Goal: Task Accomplishment & Management: Use online tool/utility

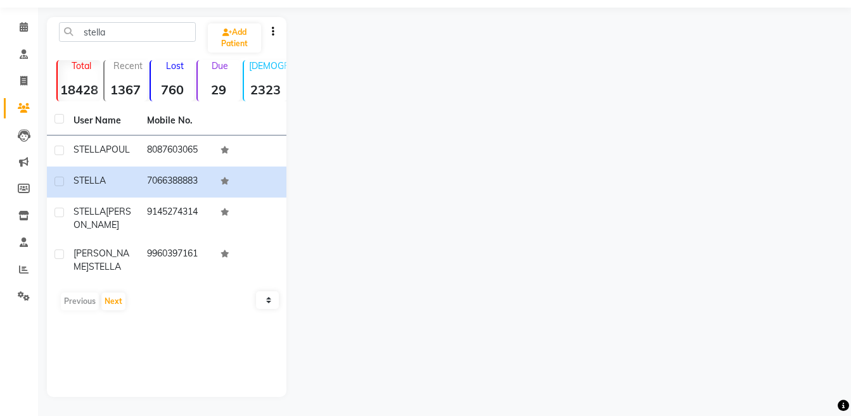
scroll to position [38, 0]
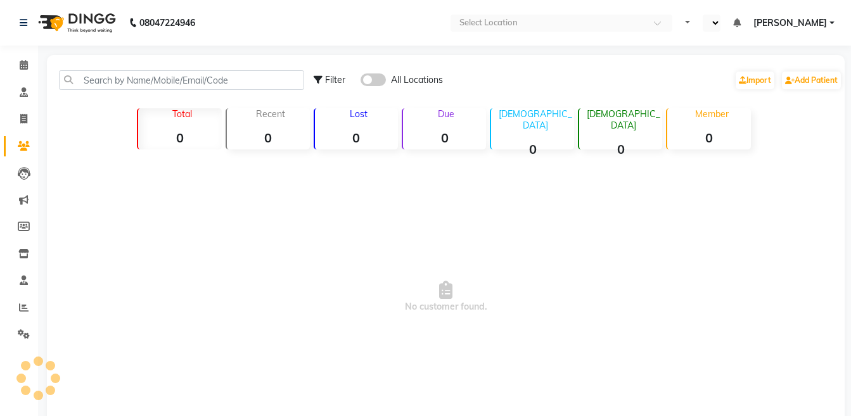
select select "en"
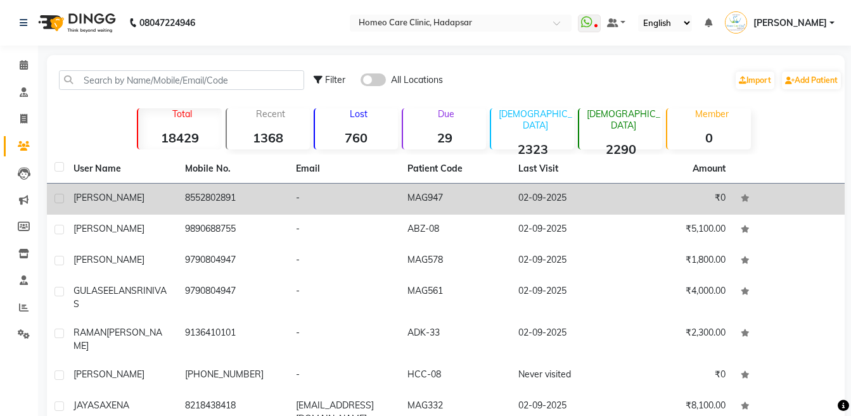
click at [108, 206] on td "[PERSON_NAME]" at bounding box center [121, 199] width 111 height 31
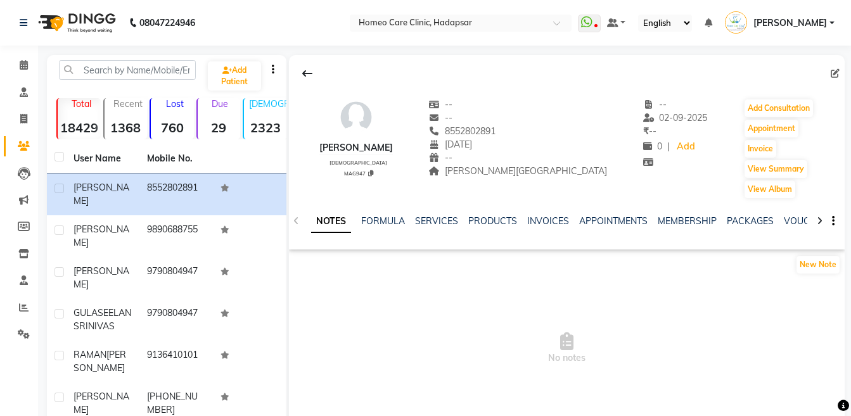
click at [815, 215] on div at bounding box center [819, 220] width 15 height 25
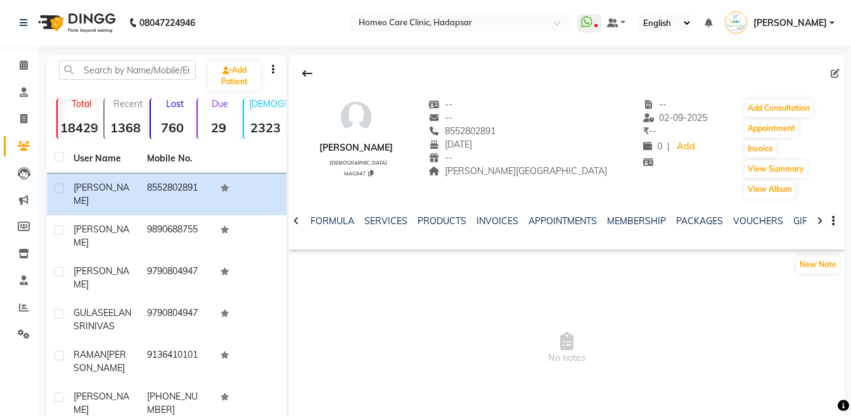
click at [815, 215] on div at bounding box center [819, 220] width 15 height 25
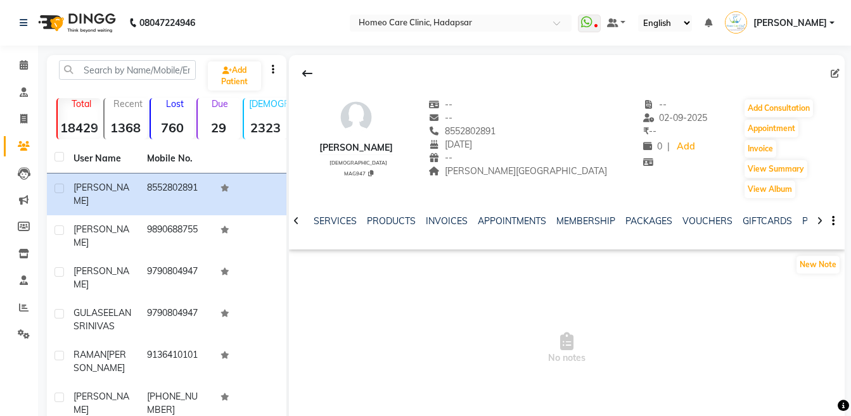
click at [815, 215] on div at bounding box center [819, 220] width 15 height 25
click at [815, 215] on div "NOTES FORMULA SERVICES PRODUCTS INVOICES APPOINTMENTS MEMBERSHIP PACKAGES VOUCH…" at bounding box center [566, 222] width 555 height 44
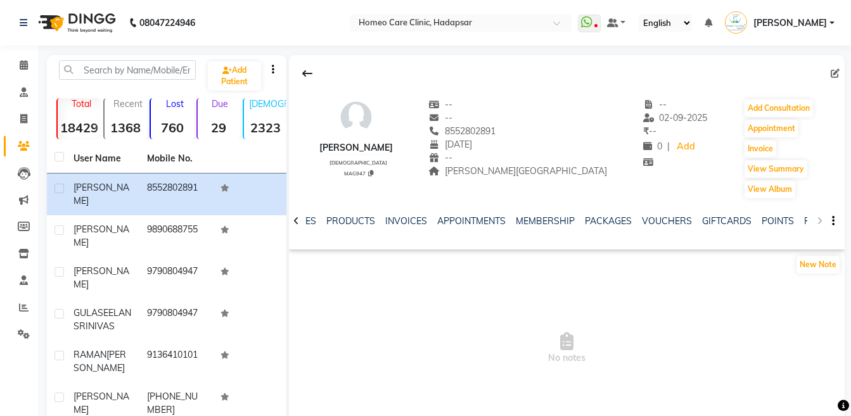
click at [815, 215] on div "NOTES FORMULA SERVICES PRODUCTS INVOICES APPOINTMENTS MEMBERSHIP PACKAGES VOUCH…" at bounding box center [566, 222] width 555 height 44
click at [766, 113] on button "Add Consultation" at bounding box center [778, 108] width 68 height 18
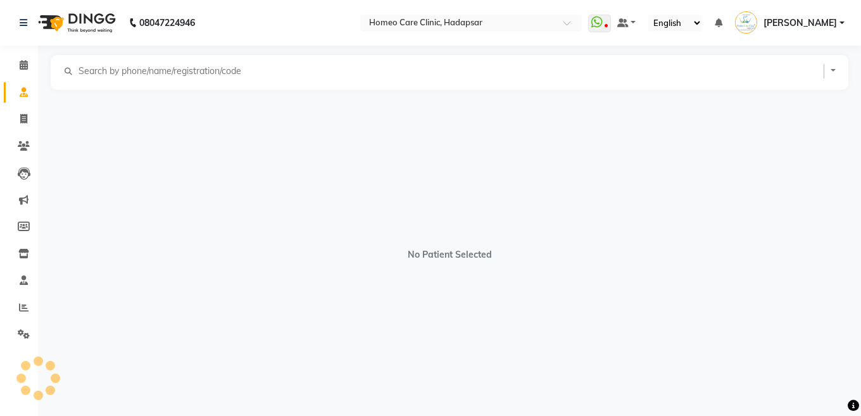
select select "[DEMOGRAPHIC_DATA]"
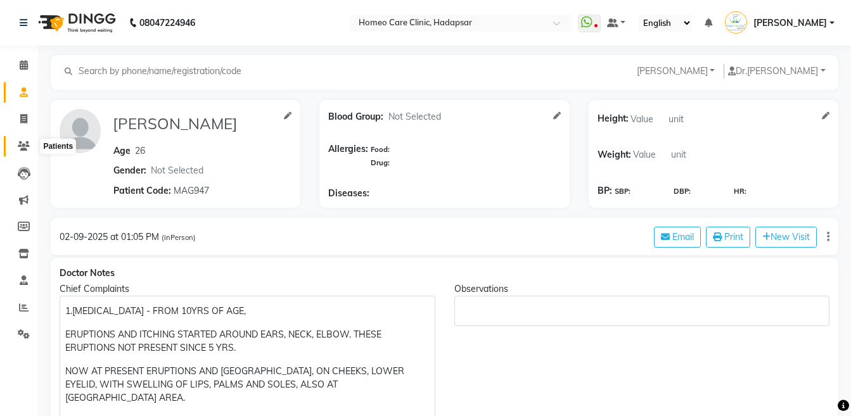
click at [25, 141] on icon at bounding box center [24, 146] width 12 height 10
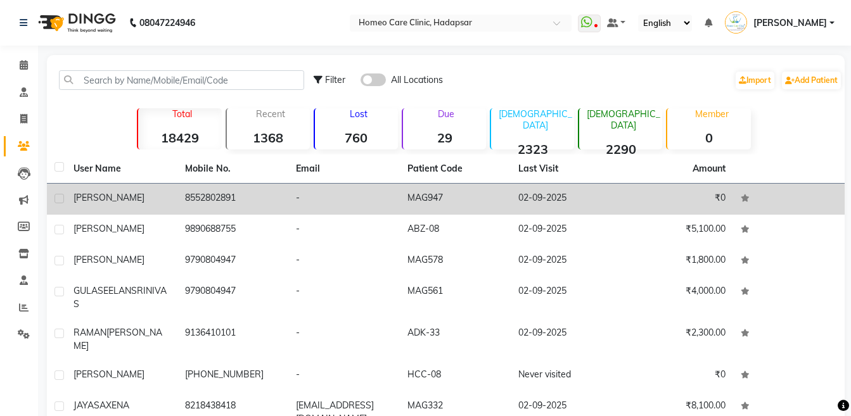
click at [185, 202] on td "8552802891" at bounding box center [232, 199] width 111 height 31
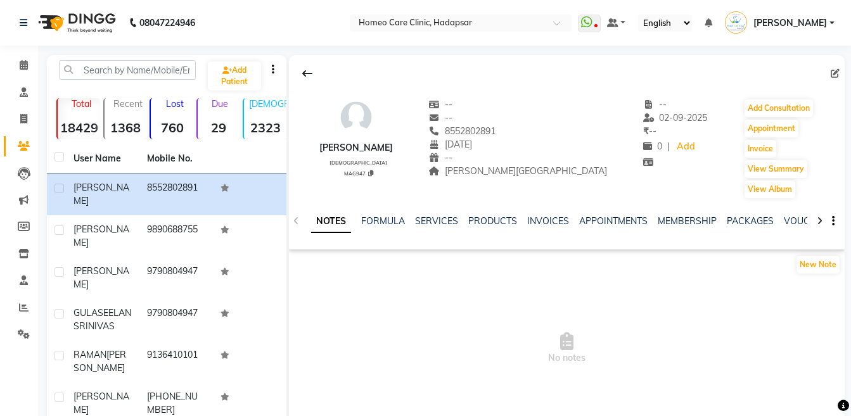
click at [814, 221] on div at bounding box center [819, 220] width 15 height 25
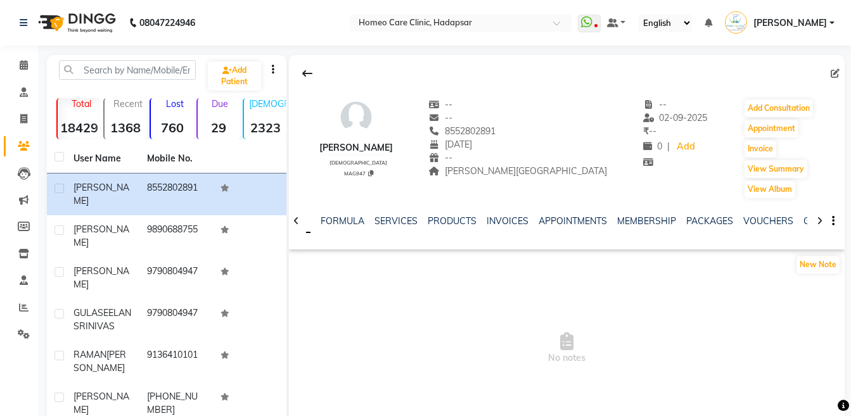
click at [814, 221] on div at bounding box center [819, 220] width 15 height 25
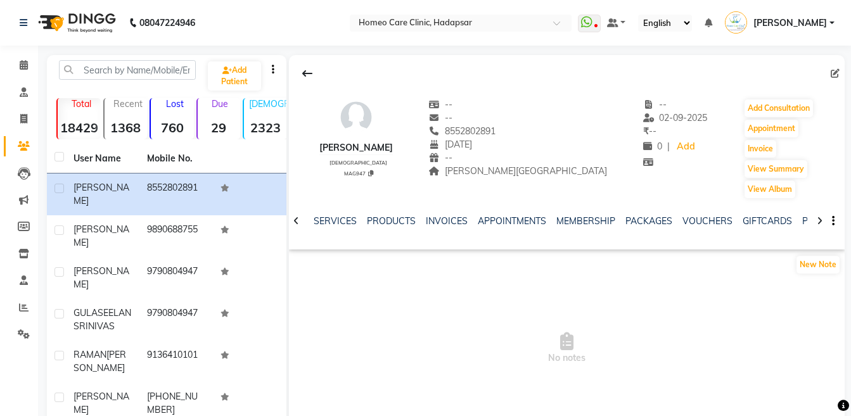
click at [814, 221] on div at bounding box center [819, 220] width 15 height 25
click at [814, 221] on div "NOTES FORMULA SERVICES PRODUCTS INVOICES APPOINTMENTS MEMBERSHIP PACKAGES VOUCH…" at bounding box center [566, 222] width 555 height 44
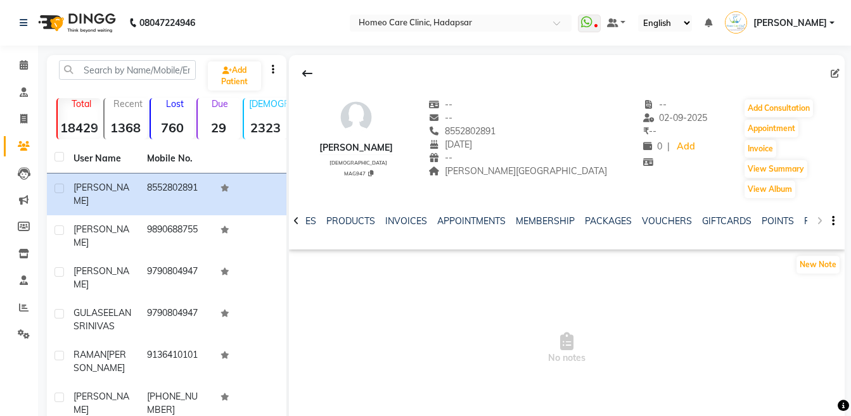
click at [814, 221] on div "NOTES FORMULA SERVICES PRODUCTS INVOICES APPOINTMENTS MEMBERSHIP PACKAGES VOUCH…" at bounding box center [566, 222] width 555 height 44
click at [806, 219] on link "FORMS" at bounding box center [820, 220] width 32 height 11
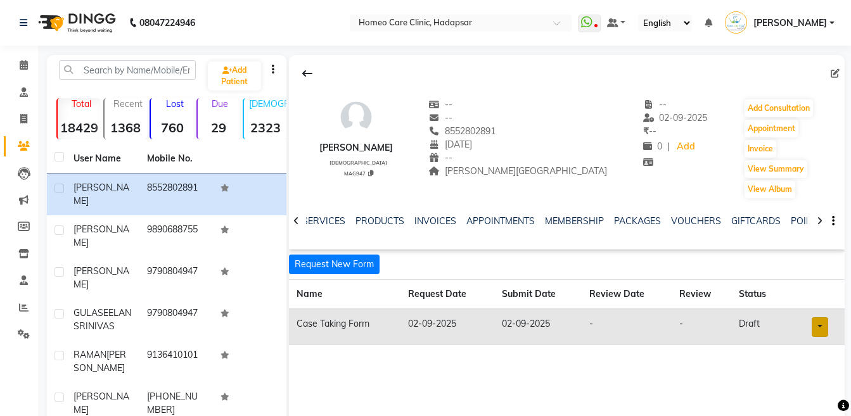
click at [825, 321] on link at bounding box center [819, 327] width 16 height 20
click at [799, 376] on link "Open in staff mode" at bounding box center [787, 374] width 120 height 20
click at [775, 101] on button "Add Consultation" at bounding box center [778, 108] width 68 height 18
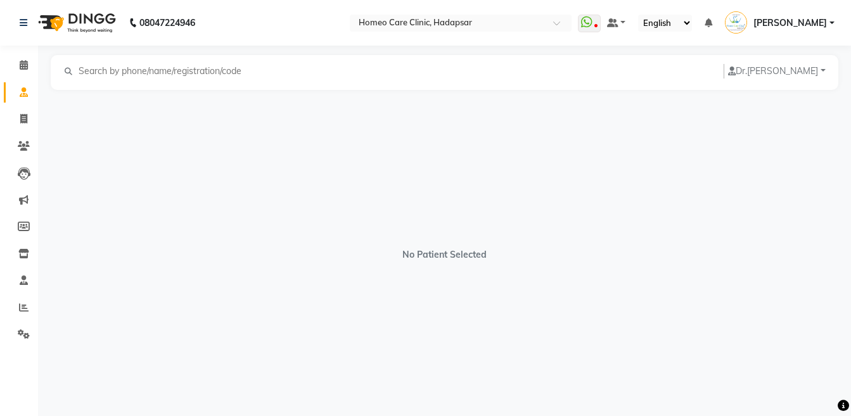
select select "[DEMOGRAPHIC_DATA]"
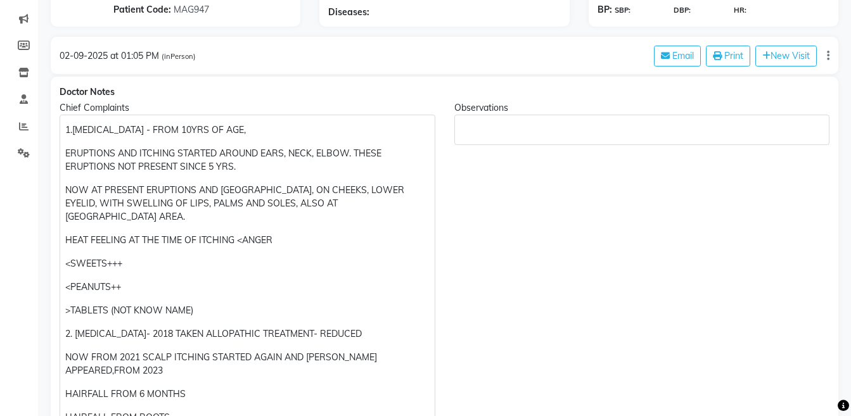
scroll to position [259, 0]
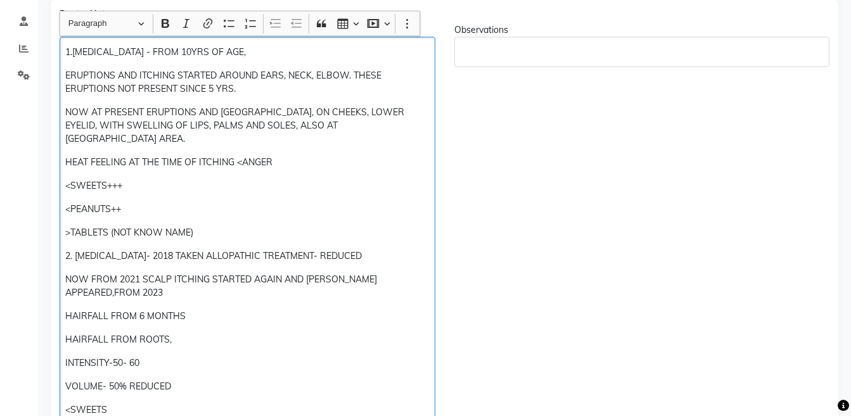
click at [255, 111] on p "NOW AT PRESENT ERUPTIONS AND [GEOGRAPHIC_DATA], ON CHEEKS, LOWER EYELID, WITH S…" at bounding box center [247, 126] width 364 height 40
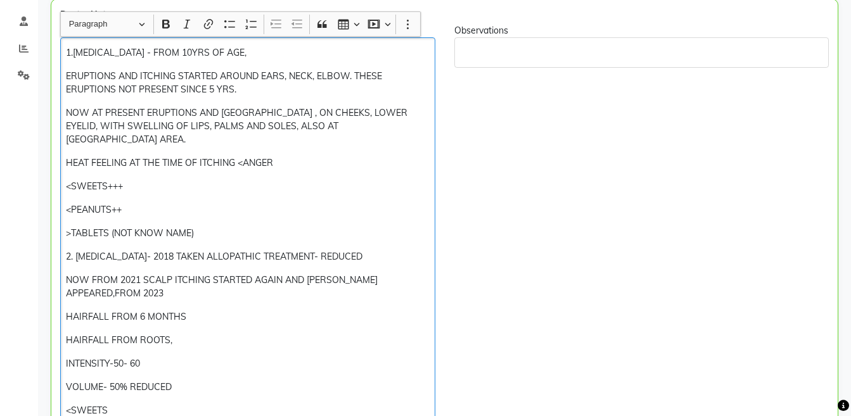
scroll to position [260, 0]
click at [207, 230] on p ">TABLETS (NOT KNOW NAME)" at bounding box center [247, 232] width 363 height 13
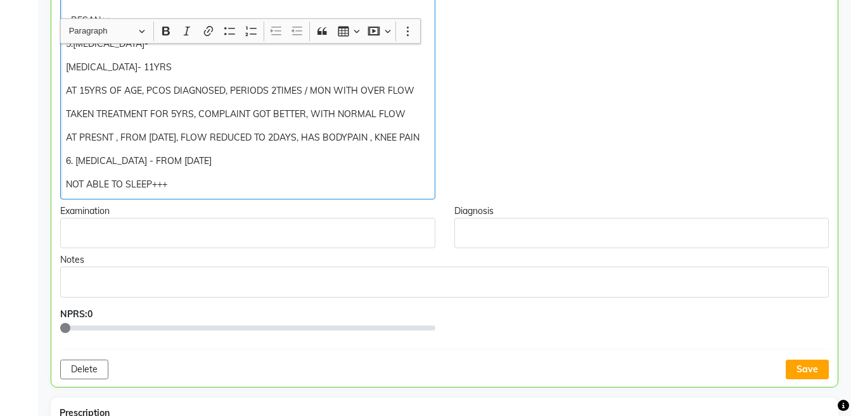
scroll to position [972, 0]
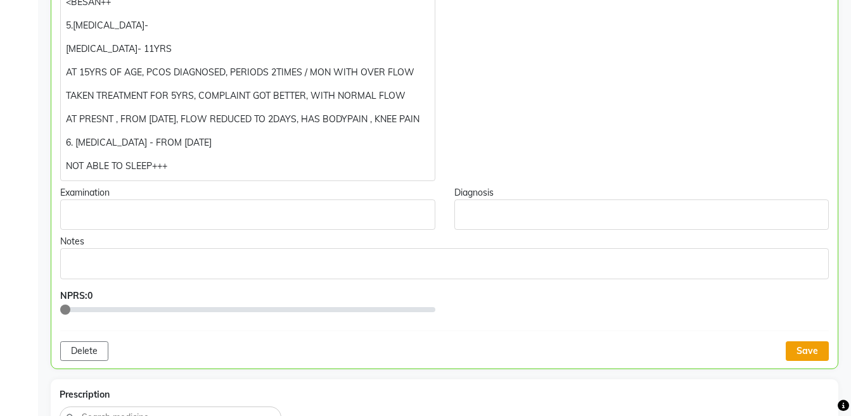
click at [811, 361] on button "Save" at bounding box center [806, 351] width 43 height 20
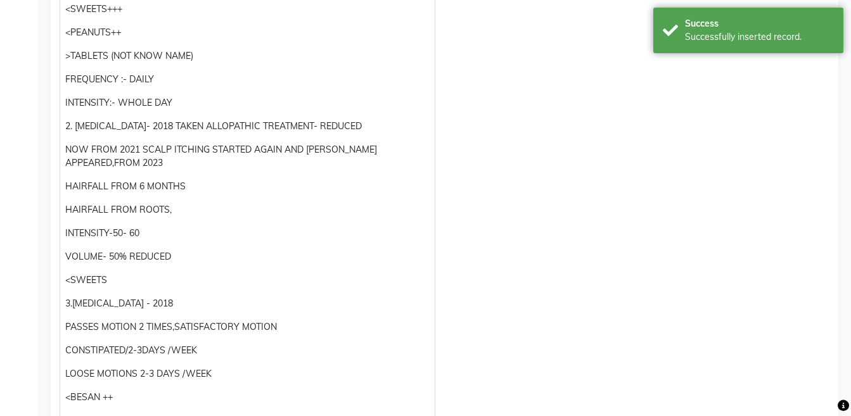
scroll to position [439, 0]
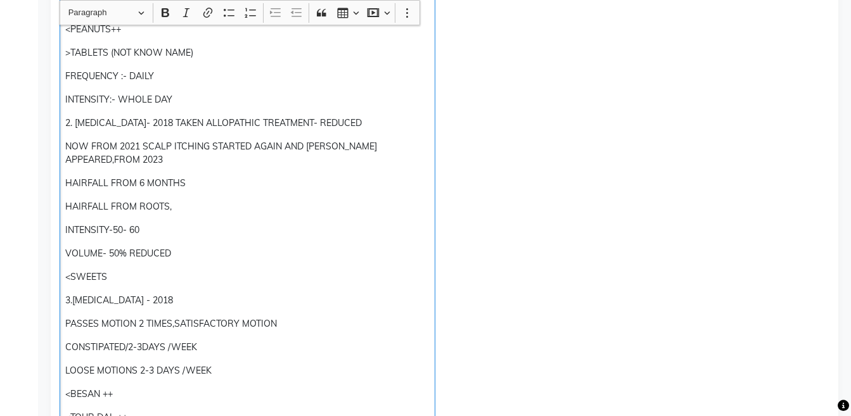
click at [90, 183] on p "HAIRFALL FROM 6 MONTHS" at bounding box center [247, 183] width 364 height 13
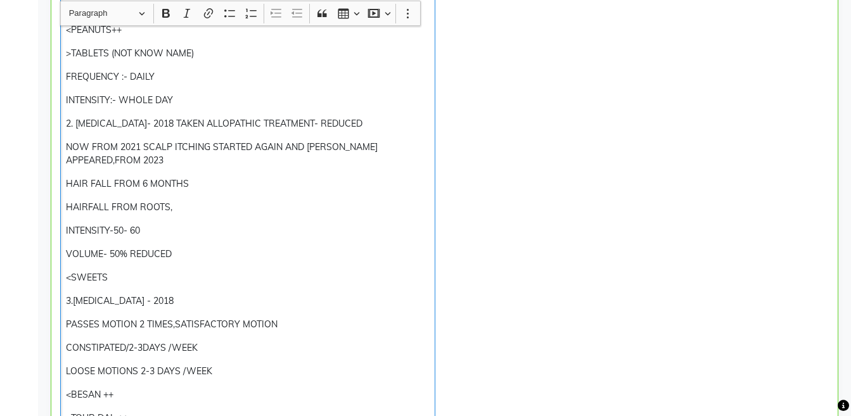
scroll to position [440, 0]
click at [87, 206] on p "HAIRFALL FROM ROOTS," at bounding box center [247, 206] width 363 height 13
click at [69, 231] on p "INTENSITY-50- 60" at bounding box center [247, 230] width 363 height 13
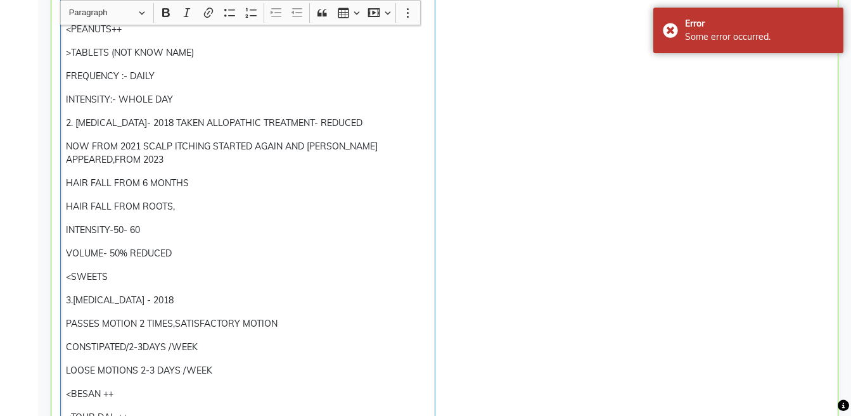
click at [67, 182] on p "HAIR FALL FROM 6 MONTHS" at bounding box center [247, 183] width 363 height 13
click at [70, 298] on p "3.[MEDICAL_DATA] - 2018" at bounding box center [247, 300] width 363 height 13
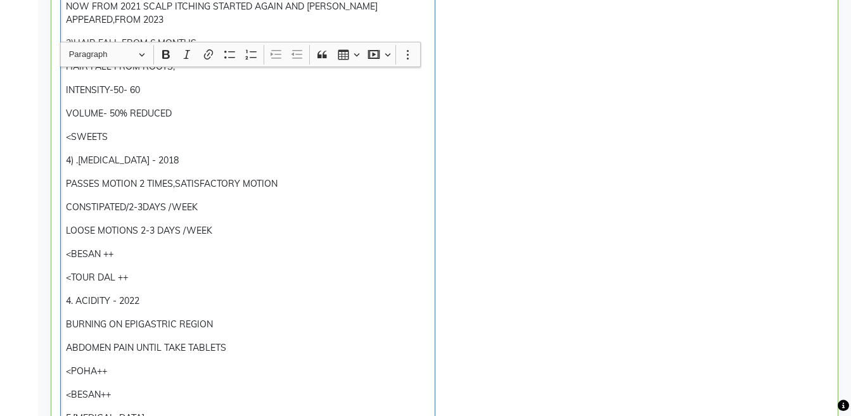
scroll to position [645, 0]
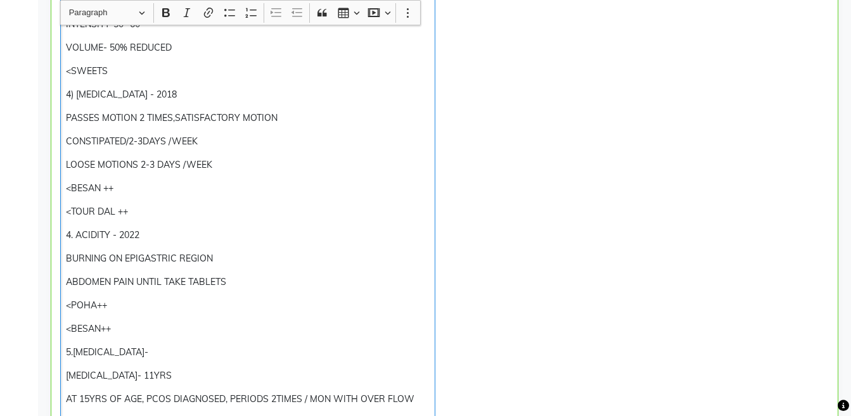
click at [72, 237] on p "4. ACIDITY - 2022" at bounding box center [247, 235] width 363 height 13
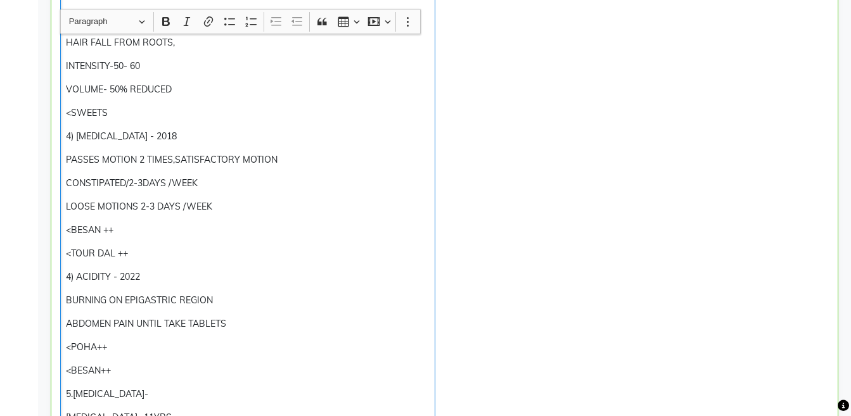
scroll to position [621, 0]
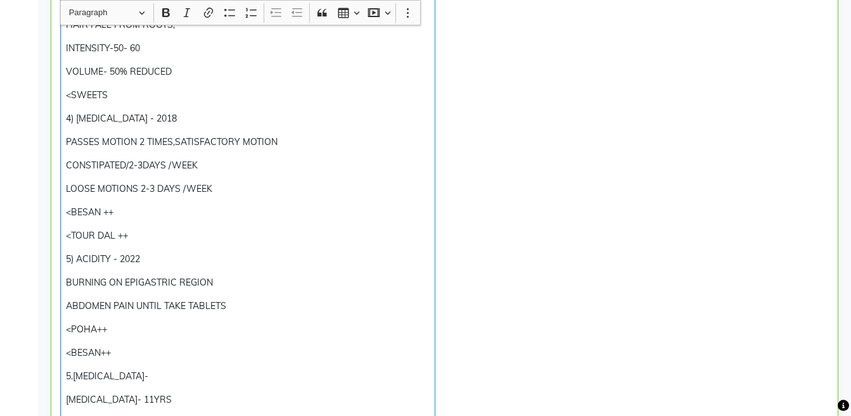
click at [83, 236] on p "<TOUR DAL ++" at bounding box center [247, 235] width 363 height 13
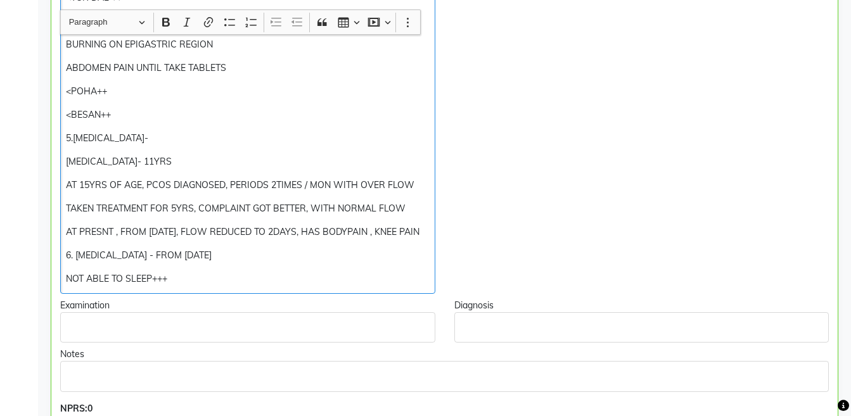
scroll to position [871, 0]
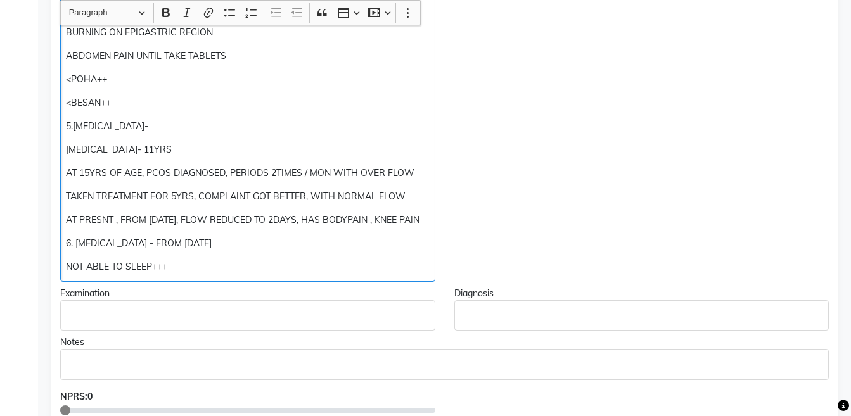
click at [101, 220] on p "AT PRESNT , FROM [DATE], FLOW REDUCED TO 2DAYS, HAS BODYPAIN , KNEE PAIN" at bounding box center [247, 219] width 363 height 13
click at [194, 227] on p "AT PRESENT , FROM [DATE], FLOW REDUCED TO 2DAYS, HAS BODYPAIN , KNEE PAIN" at bounding box center [247, 219] width 363 height 13
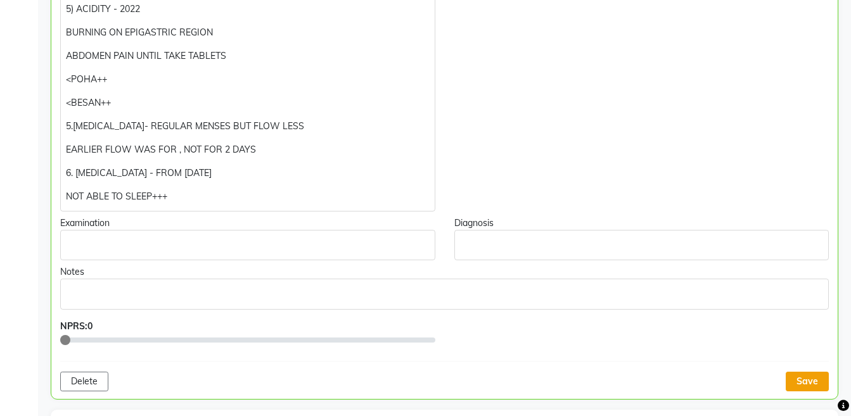
click at [795, 377] on button "Save" at bounding box center [806, 382] width 43 height 20
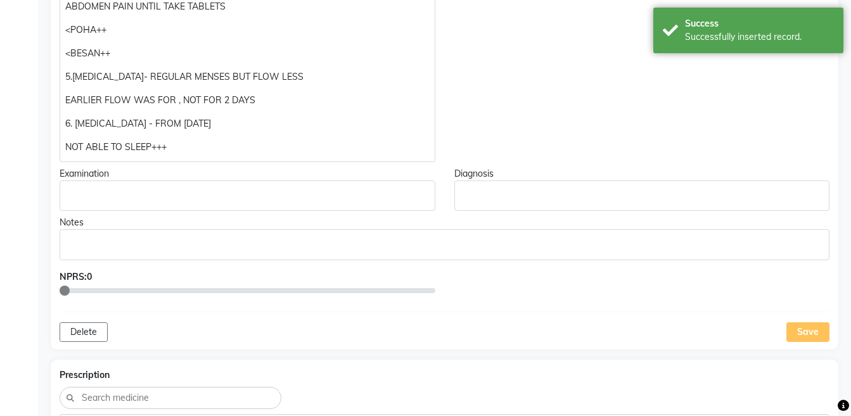
scroll to position [940, 0]
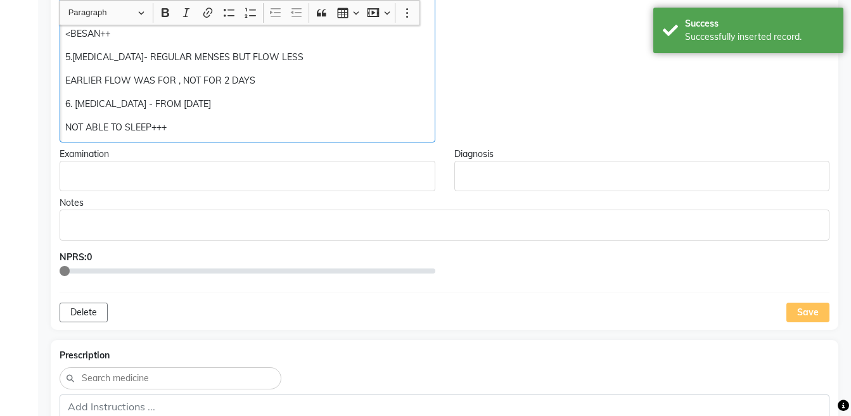
click at [176, 80] on p "EARLIER FLOW WAS FOR , NOT FOR 2 DAYS" at bounding box center [247, 80] width 364 height 13
click at [210, 126] on p "NOT ABLE TO SLEEP+++" at bounding box center [247, 127] width 364 height 13
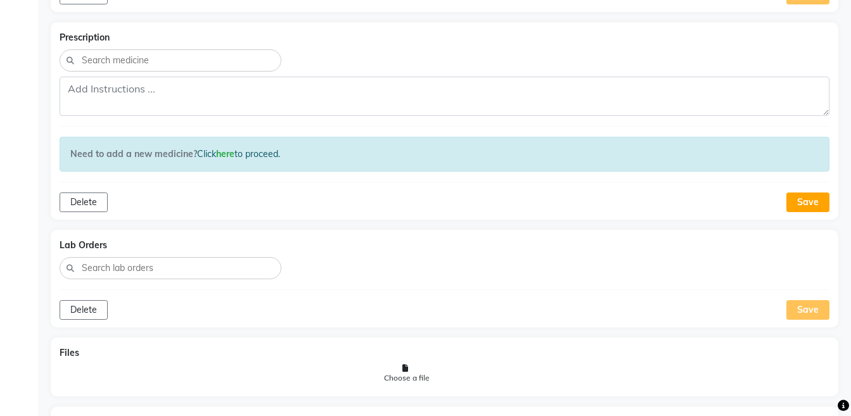
scroll to position [540, 0]
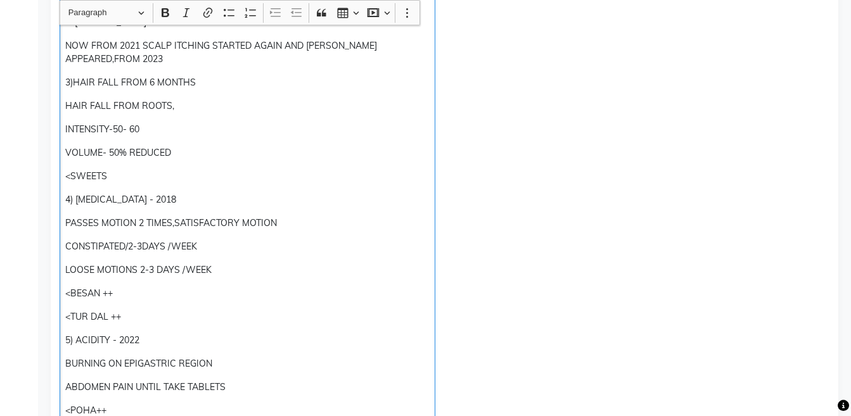
click at [141, 246] on p "CONSTIPATED/2-3DAYS /WEEK" at bounding box center [247, 246] width 364 height 13
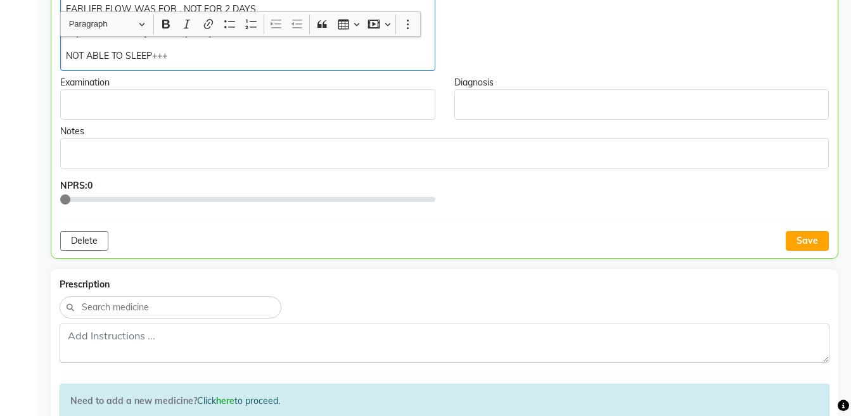
scroll to position [1023, 0]
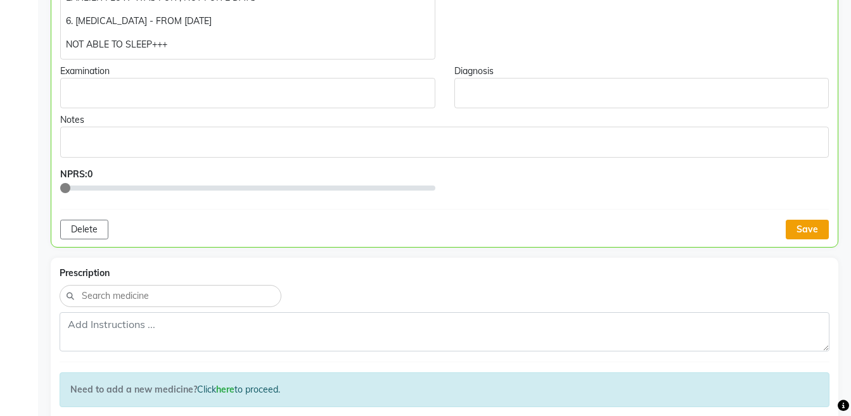
click at [805, 229] on button "Save" at bounding box center [806, 230] width 43 height 20
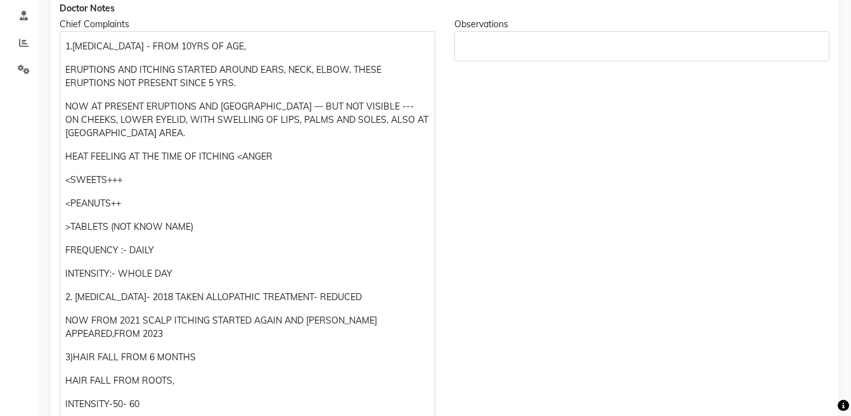
scroll to position [268, 0]
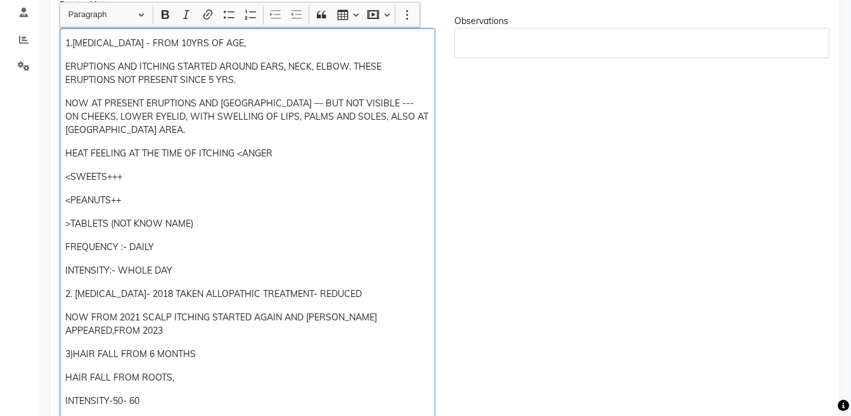
click at [211, 187] on div "1.[MEDICAL_DATA] - FROM 10YRS OF AGE, ERUPTIONS AND ITCHING STARTED AROUND EARS…" at bounding box center [248, 421] width 376 height 787
click at [199, 172] on p "<SWEETS+++" at bounding box center [247, 176] width 364 height 13
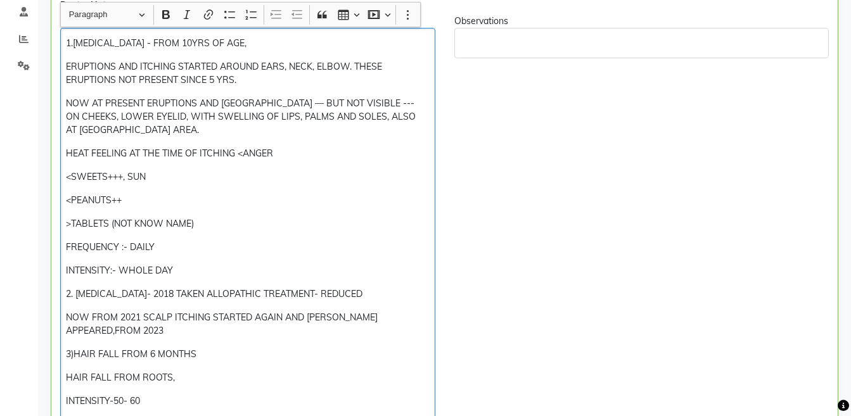
click at [178, 208] on div "1.[MEDICAL_DATA] - FROM 10YRS OF AGE, ERUPTIONS AND ITCHING STARTED AROUND EARS…" at bounding box center [247, 421] width 375 height 787
click at [179, 208] on div "1.[MEDICAL_DATA] - FROM 10YRS OF AGE, ERUPTIONS AND ITCHING STARTED AROUND EARS…" at bounding box center [247, 421] width 375 height 787
click at [177, 201] on p "<PEANUTS++" at bounding box center [247, 200] width 363 height 13
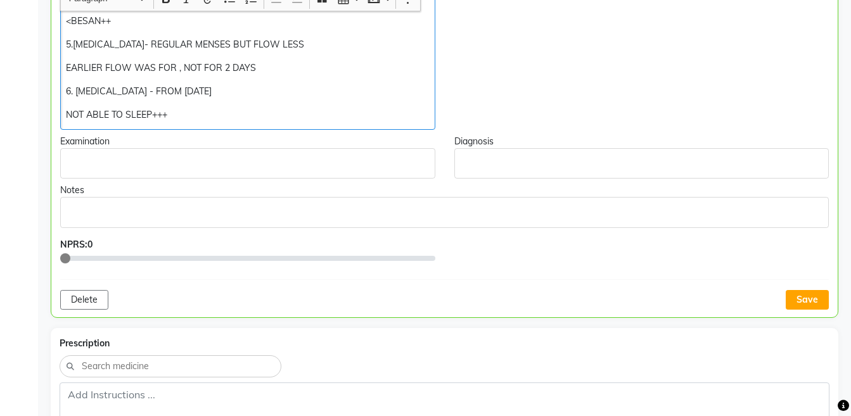
scroll to position [985, 0]
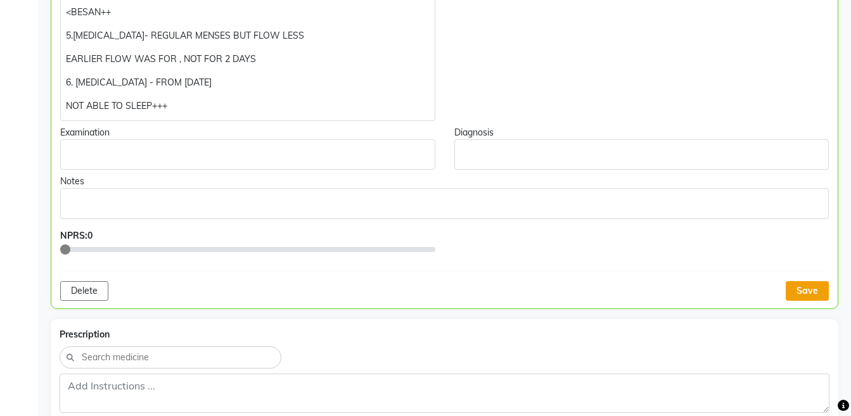
click at [808, 287] on button "Save" at bounding box center [806, 291] width 43 height 20
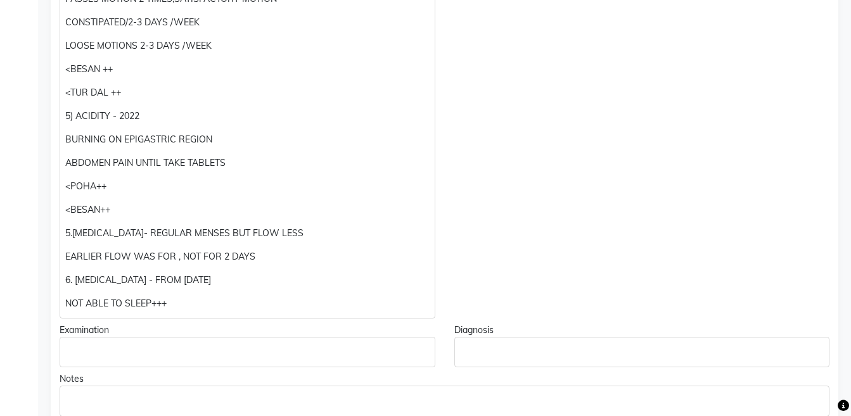
scroll to position [799, 0]
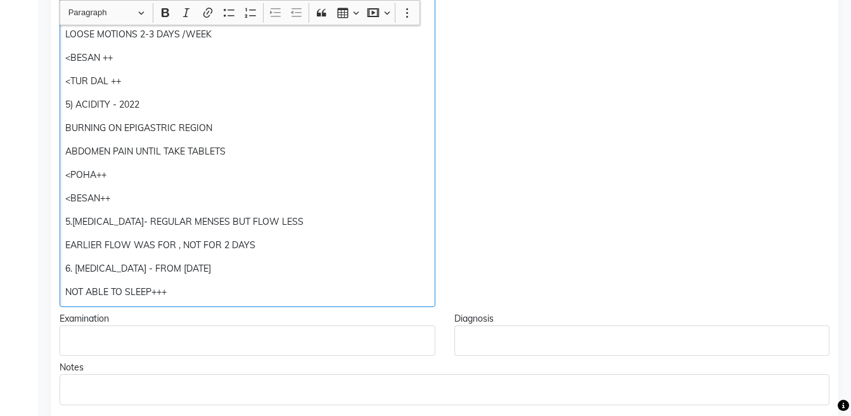
click at [65, 250] on p "EARLIER FLOW WAS FOR , NOT FOR 2 DAYS" at bounding box center [247, 245] width 364 height 13
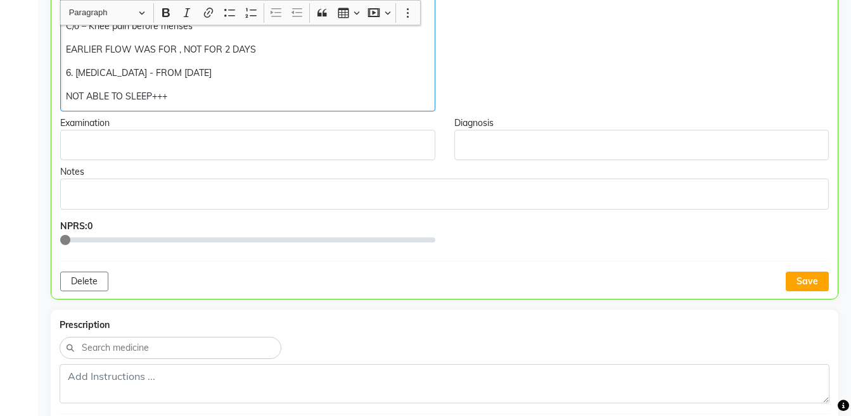
scroll to position [1024, 0]
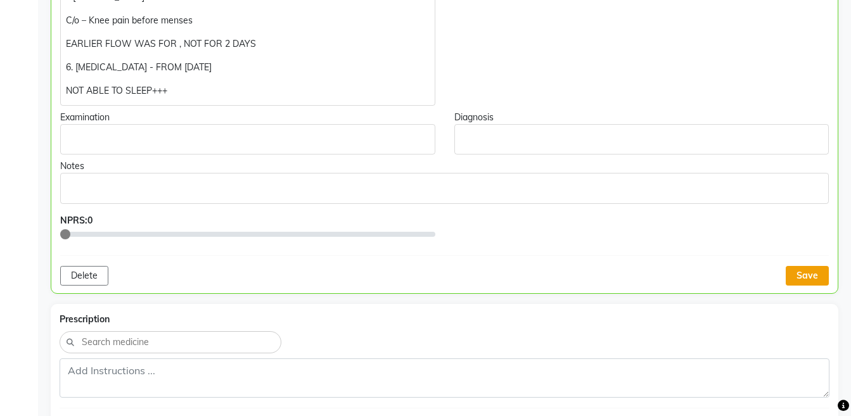
click at [808, 279] on button "Save" at bounding box center [806, 276] width 43 height 20
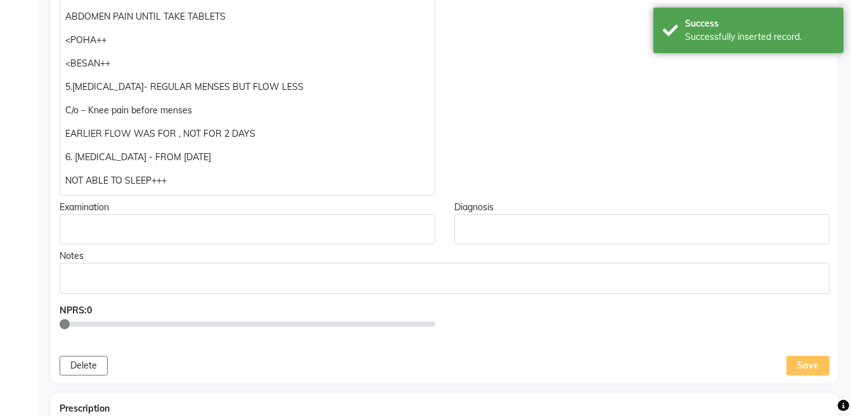
scroll to position [931, 0]
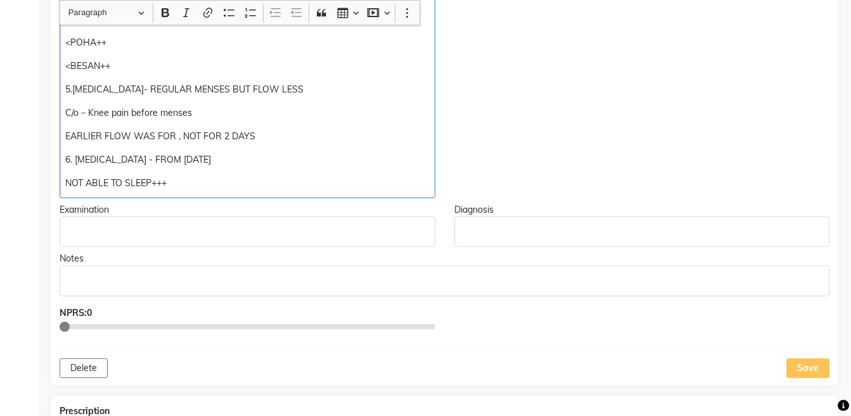
click at [321, 154] on p "6. [MEDICAL_DATA] - FROM [DATE]" at bounding box center [247, 159] width 364 height 13
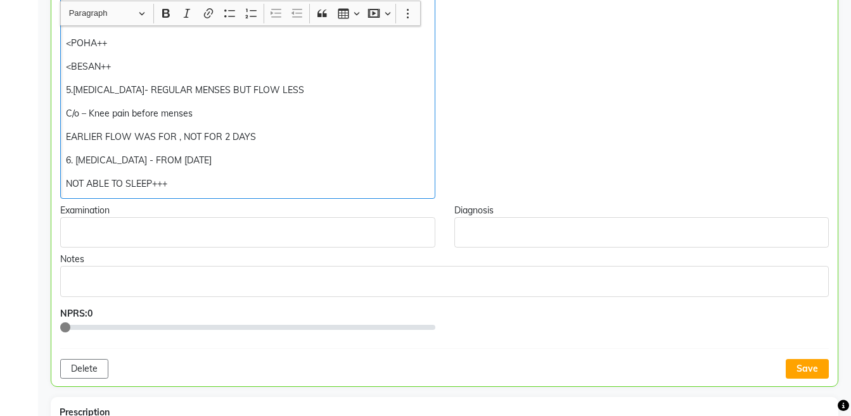
scroll to position [932, 0]
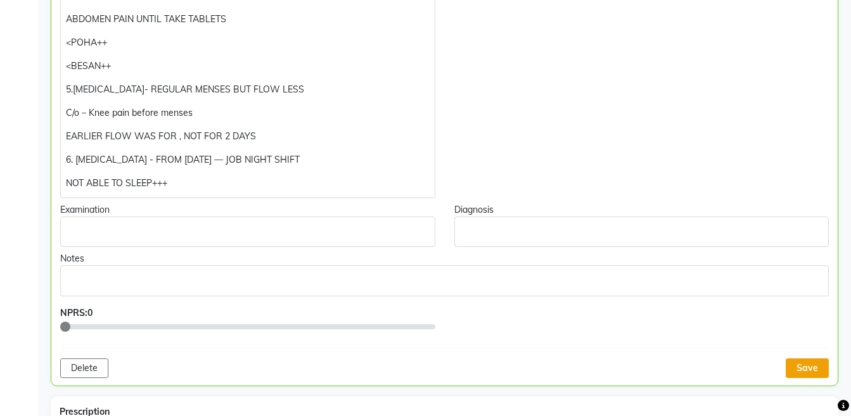
click at [814, 375] on button "Save" at bounding box center [806, 368] width 43 height 20
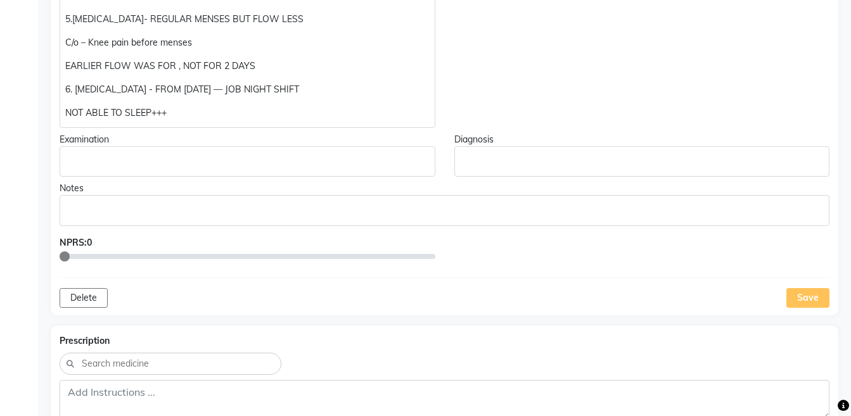
scroll to position [1016, 0]
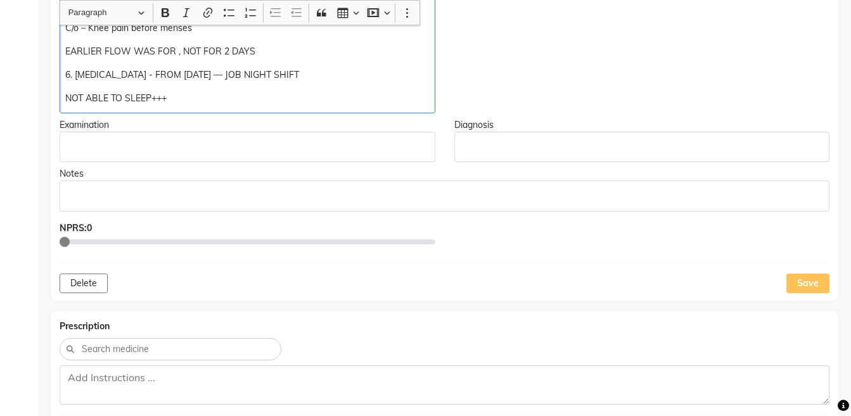
click at [232, 96] on p "NOT ABLE TO SLEEP+++" at bounding box center [247, 98] width 364 height 13
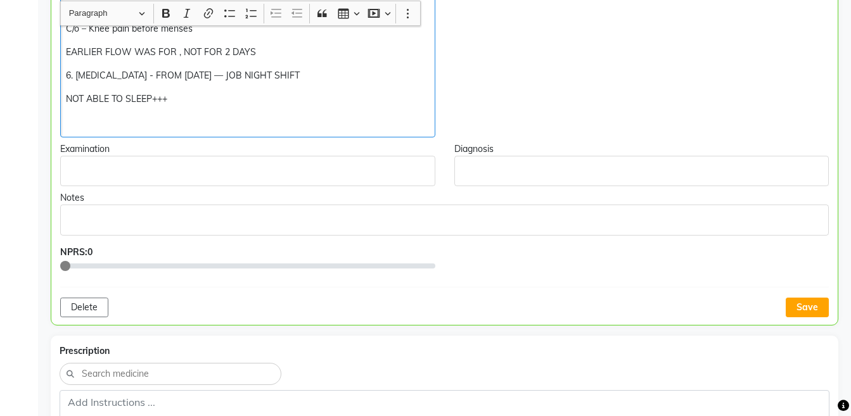
scroll to position [1017, 0]
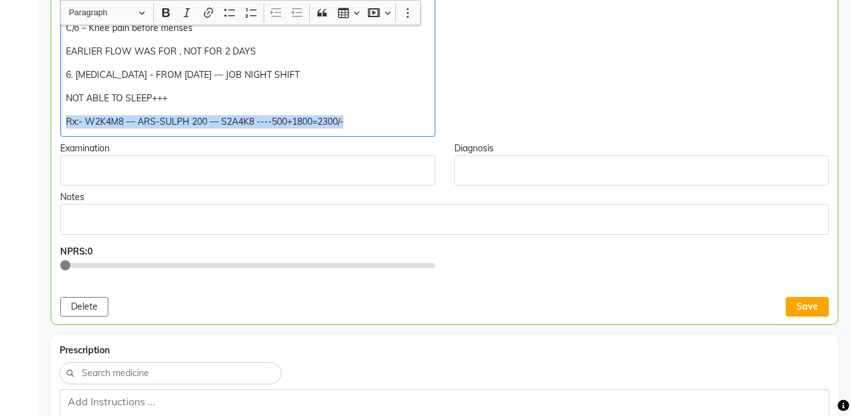
copy div "Rx:- W2K4M8 — ARS-SULPH 200 — S2A4K8 ----500+1800=2300/-"
click at [810, 305] on button "Save" at bounding box center [806, 307] width 43 height 20
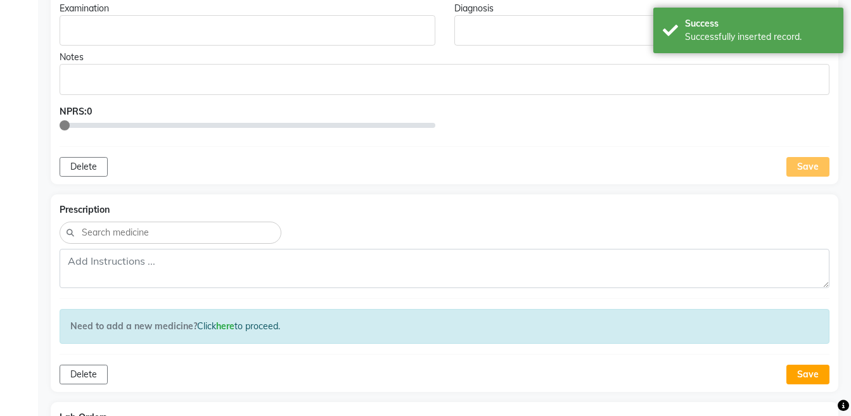
scroll to position [1227, 0]
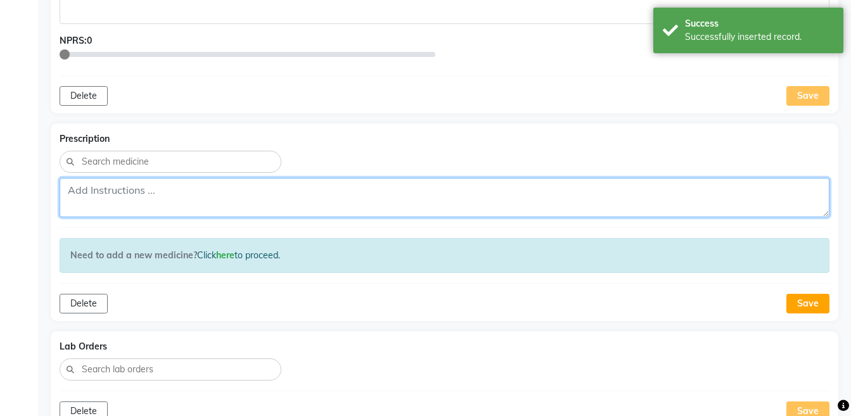
click at [508, 192] on textarea at bounding box center [445, 197] width 770 height 39
paste textarea "Rx:- W2K4M8 — ARS-SULPH 200 — S2A4K8 ----500+1800=2300/-"
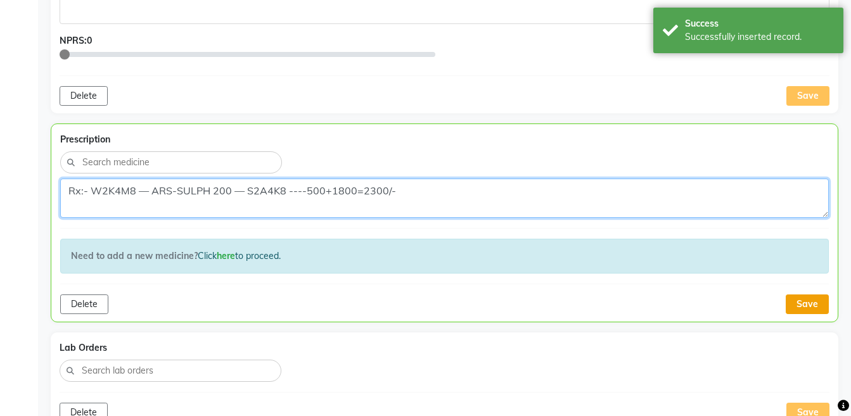
type textarea "Rx:- W2K4M8 — ARS-SULPH 200 — S2A4K8 ----500+1800=2300/-"
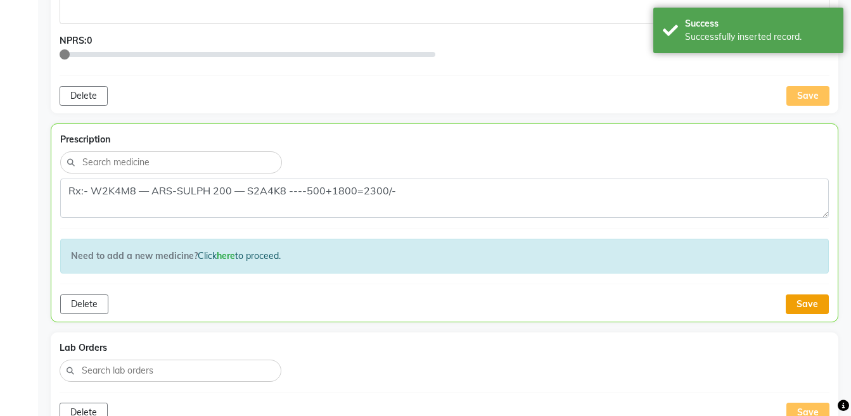
click at [817, 300] on button "Save" at bounding box center [806, 305] width 43 height 20
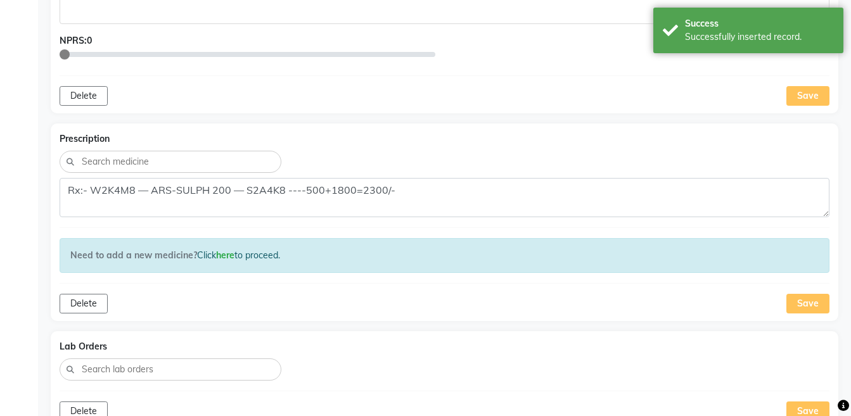
scroll to position [1425, 0]
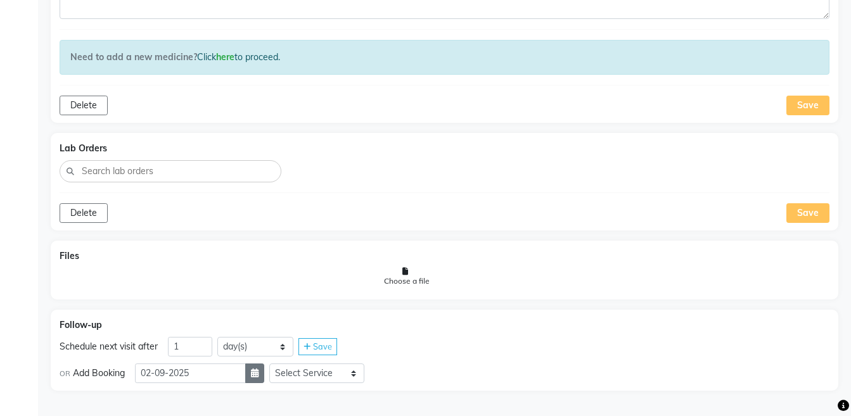
click at [258, 376] on icon "button" at bounding box center [255, 373] width 8 height 9
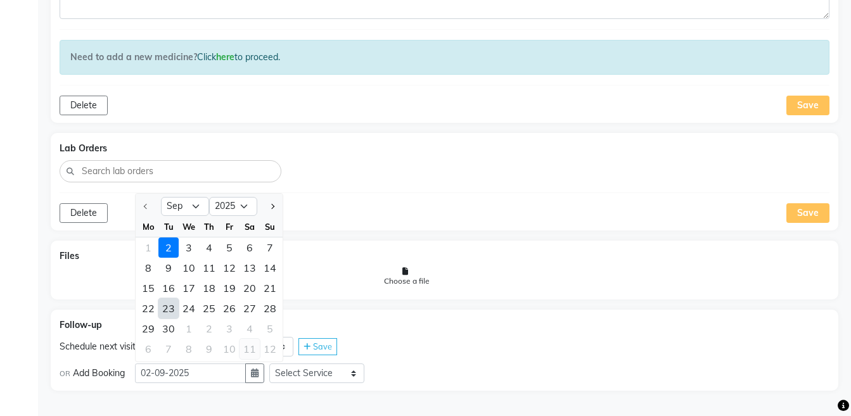
click at [243, 352] on div "11" at bounding box center [249, 349] width 20 height 20
type input "[DATE]"
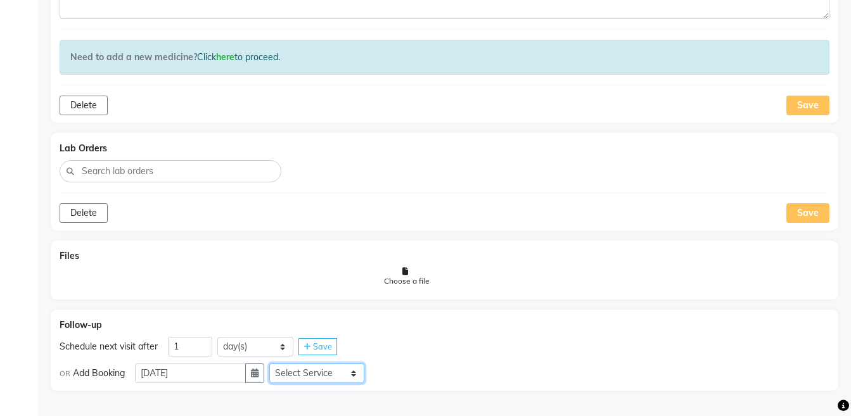
click at [309, 378] on select "Select Service Medicine Medicine 1 Hydra Facial Medi Facial Vampire Facial With…" at bounding box center [316, 374] width 95 height 20
select select "972997"
click at [279, 364] on select "Select Service Medicine Medicine 1 Hydra Facial Medi Facial Vampire Facial With…" at bounding box center [316, 374] width 95 height 20
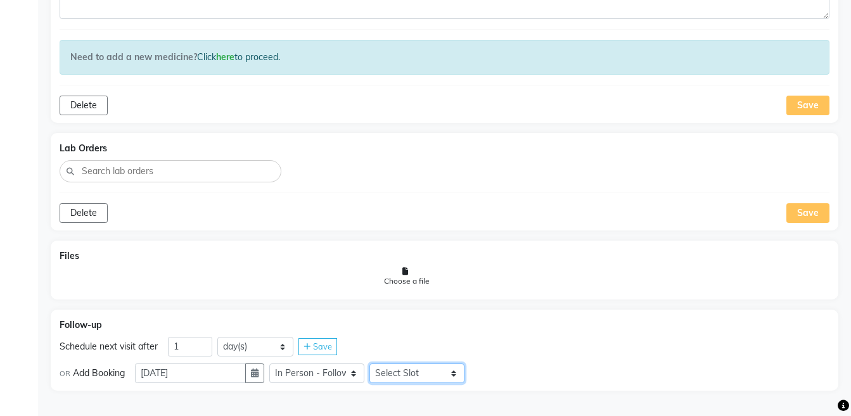
click at [424, 376] on select "Select Slot 10:15 10:30 10:45 11:00 11:15 11:30 11:45 12:00 12:15 12:30 12:45 1…" at bounding box center [416, 374] width 95 height 20
select select "720"
click at [379, 364] on select "Select Slot 10:15 10:30 10:45 11:00 11:15 11:30 11:45 12:00 12:15 12:30 12:45 1…" at bounding box center [416, 374] width 95 height 20
click at [503, 374] on span "Save" at bounding box center [493, 373] width 19 height 10
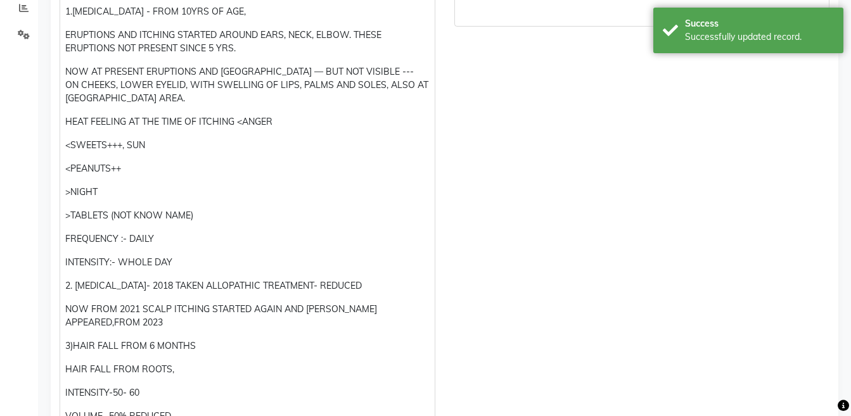
scroll to position [0, 0]
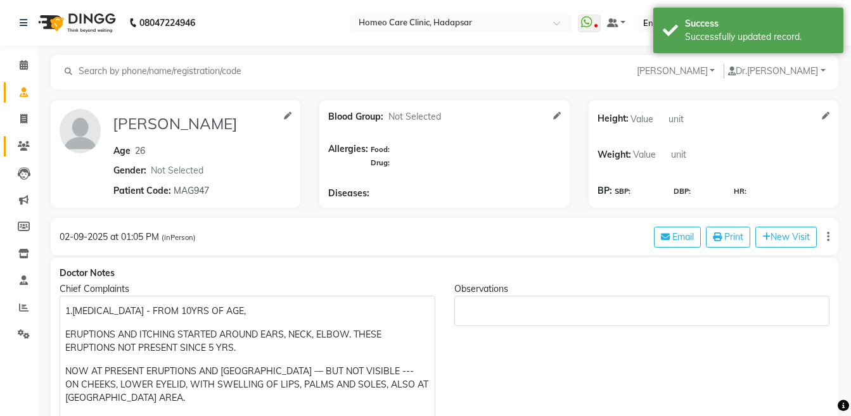
click at [17, 154] on link "Patients" at bounding box center [19, 146] width 30 height 21
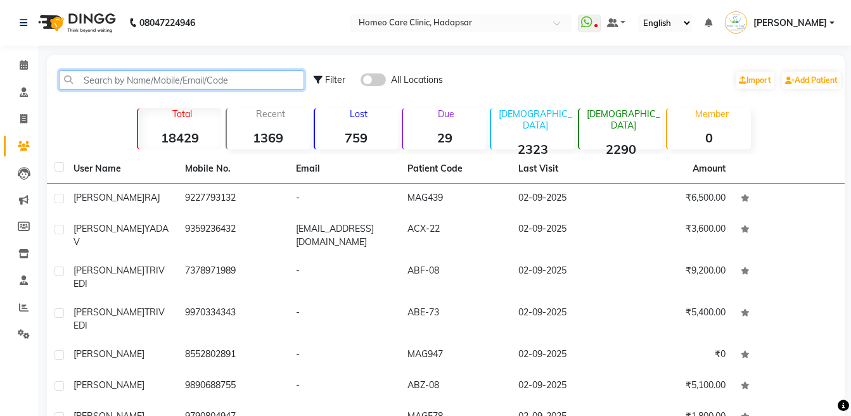
click at [102, 73] on input "text" at bounding box center [181, 80] width 245 height 20
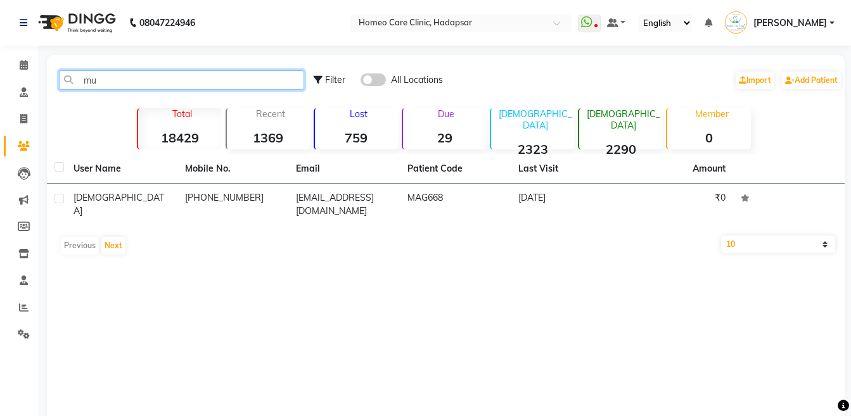
type input "m"
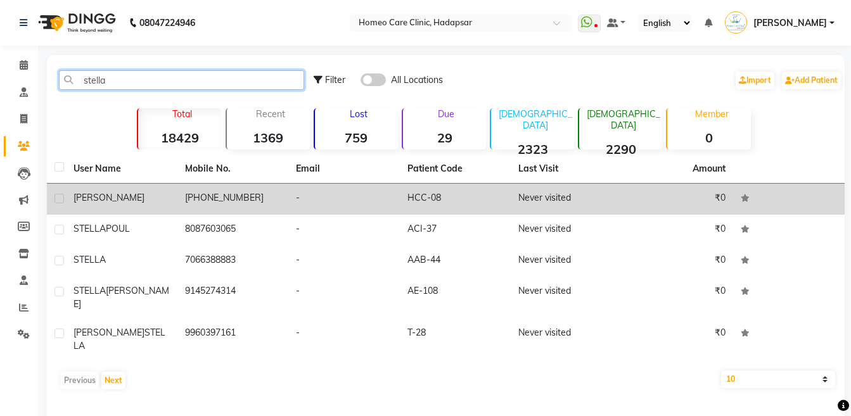
type input "stella"
click at [123, 196] on span "[PERSON_NAME]" at bounding box center [108, 197] width 71 height 11
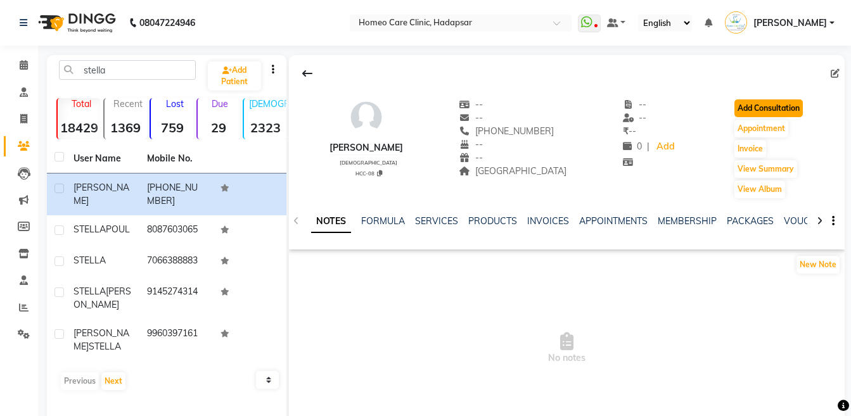
click at [753, 108] on button "Add Consultation" at bounding box center [768, 108] width 68 height 18
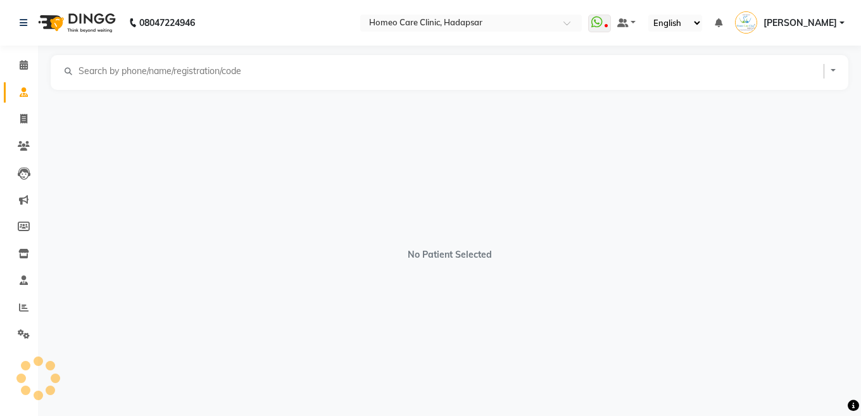
select select "[DEMOGRAPHIC_DATA]"
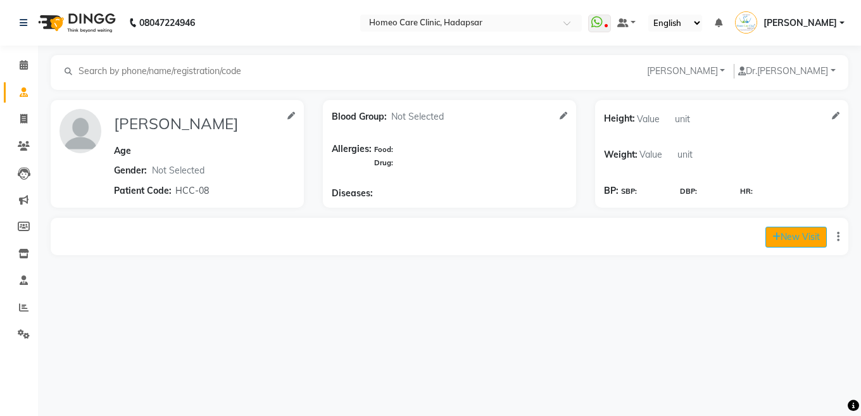
click at [794, 238] on button "New Visit" at bounding box center [796, 237] width 61 height 21
select select "835"
select select "inPerson"
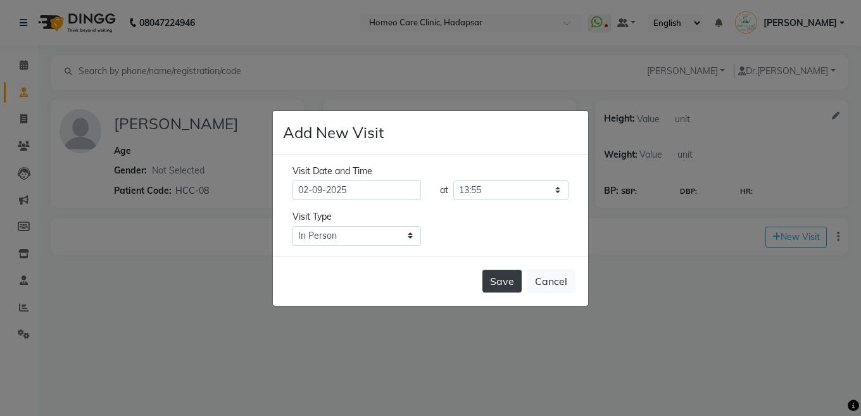
click at [516, 280] on button "Save" at bounding box center [502, 281] width 39 height 23
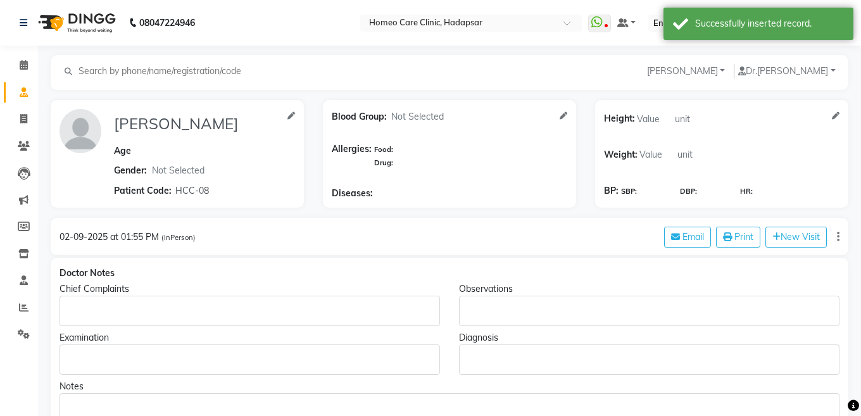
type input "[PERSON_NAME]"
select select "[DEMOGRAPHIC_DATA]"
type input "HCC-08"
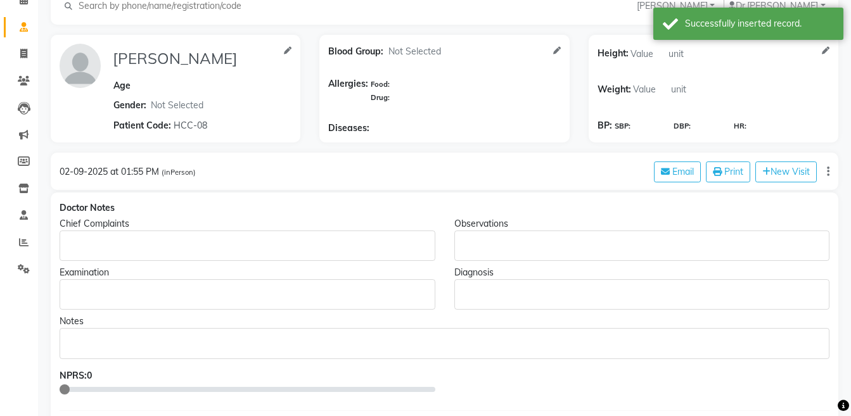
scroll to position [63, 0]
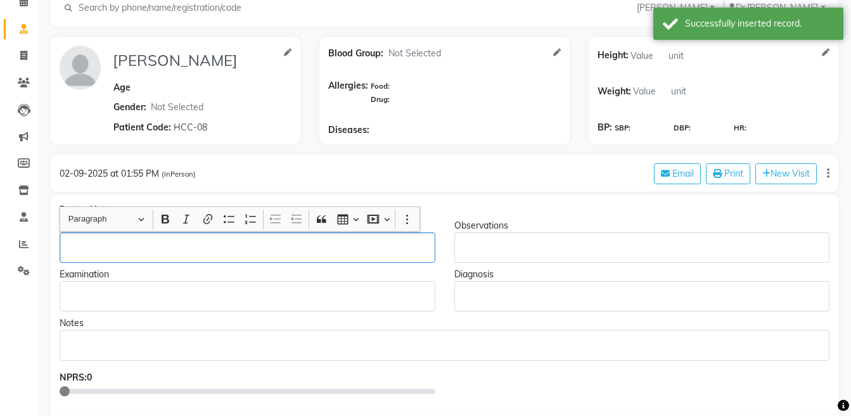
click at [316, 238] on div "Rich Text Editor, main" at bounding box center [248, 247] width 376 height 30
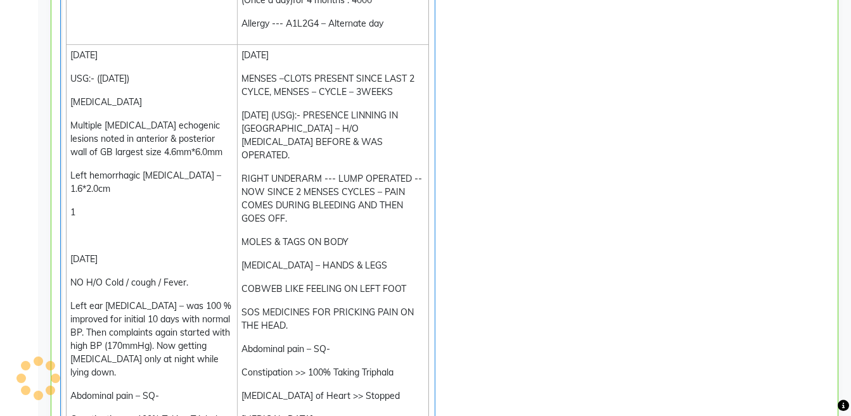
scroll to position [3766, 0]
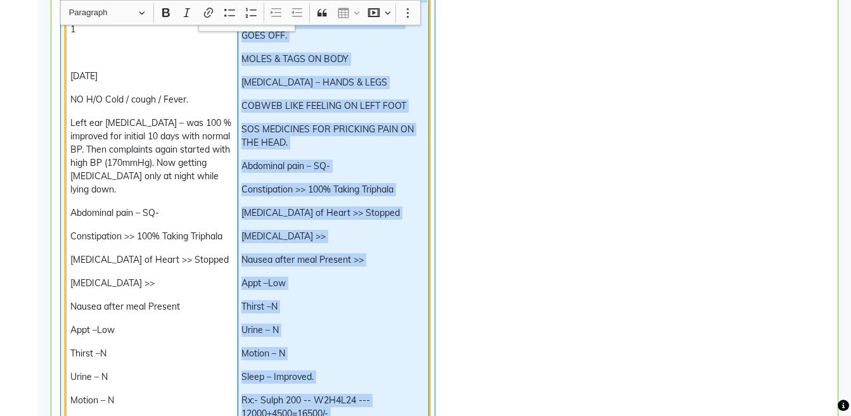
scroll to position [4008, 0]
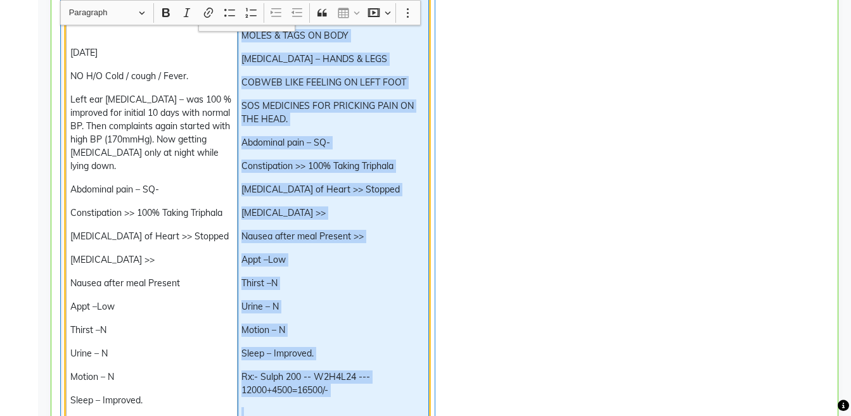
copy td "[DATE] MENSES –CLOTS PRESENT SINCE LAST 2 CYLCE, MENSES – CYCLE – 3WEEKS [DATE]…"
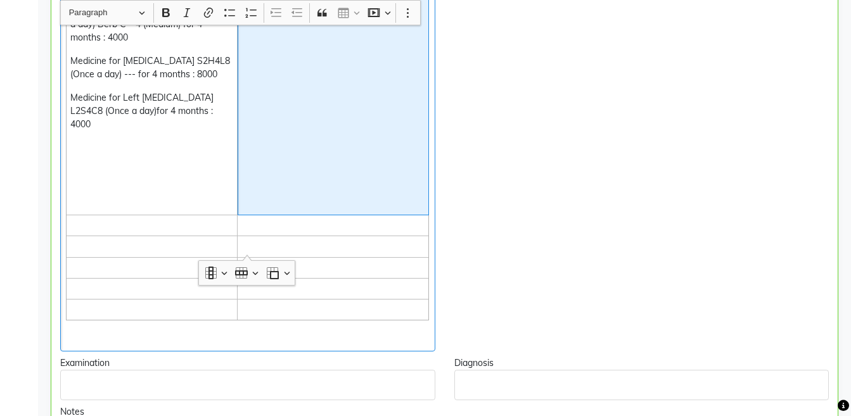
scroll to position [4472, 0]
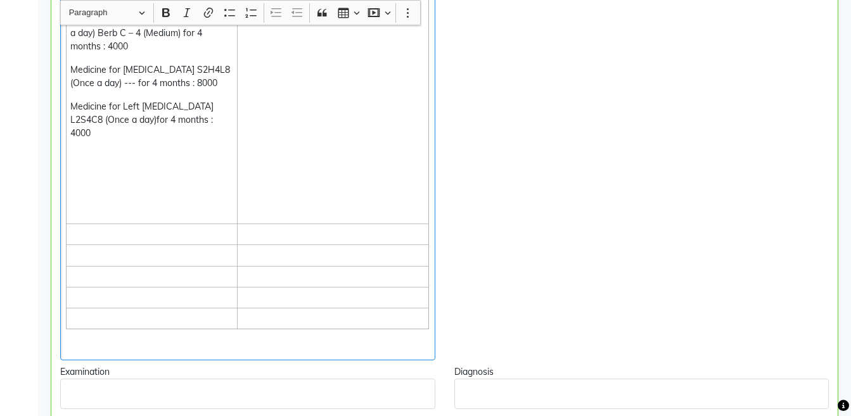
click at [419, 338] on p "Rich Text Editor, main" at bounding box center [247, 344] width 363 height 13
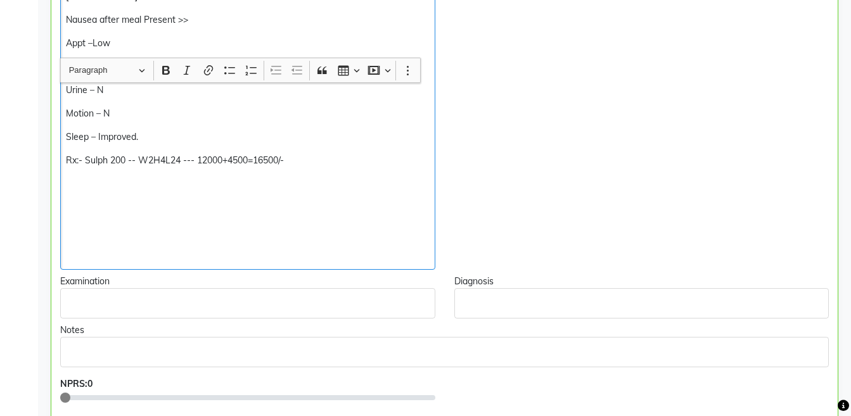
scroll to position [5259, 0]
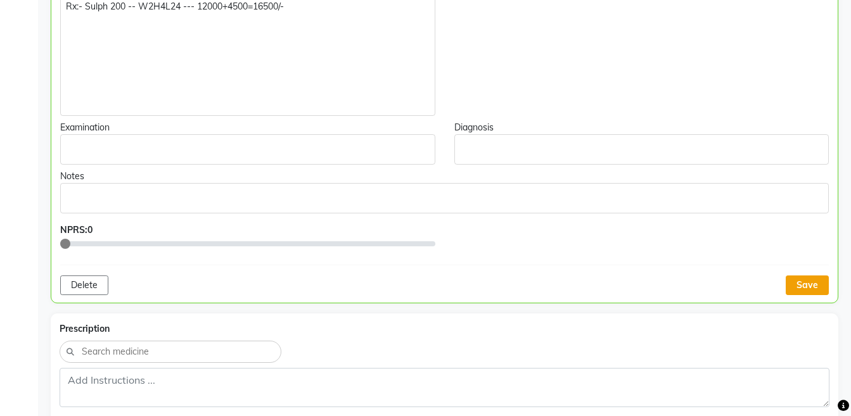
click at [816, 276] on button "Save" at bounding box center [806, 286] width 43 height 20
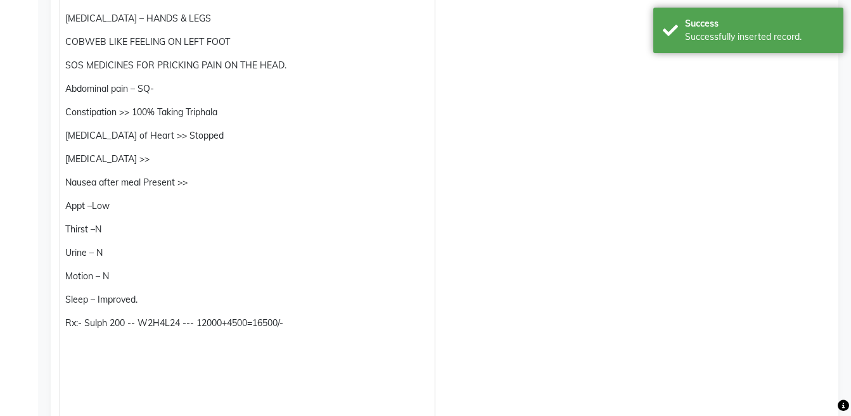
scroll to position [4951, 0]
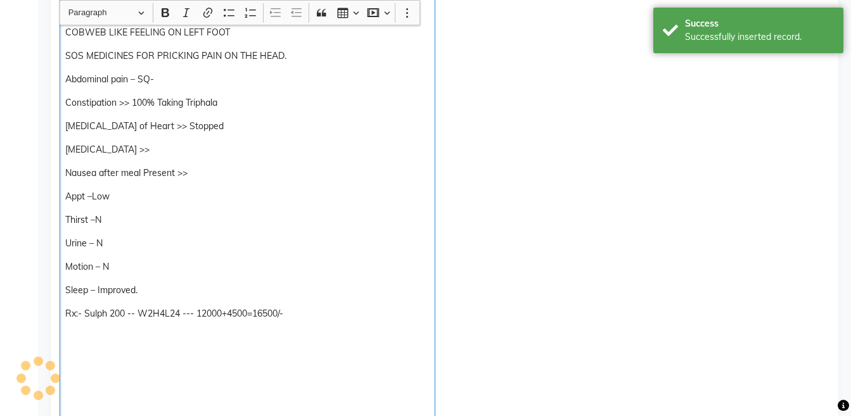
click at [296, 354] on p "Rich Text Editor, main" at bounding box center [247, 360] width 364 height 13
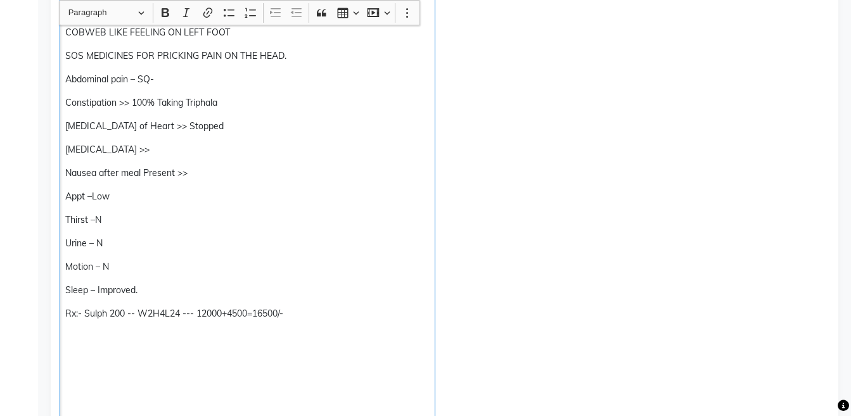
click at [210, 307] on p "Rx:- Sulph 200 -- W2H4L24 --- 12000+4500=16500/-" at bounding box center [247, 313] width 364 height 13
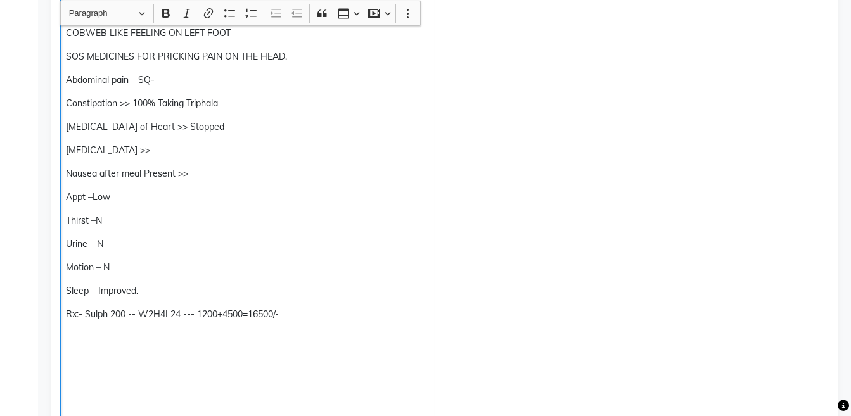
scroll to position [4951, 0]
click at [293, 307] on p "Rx:- Sulph 200 -- W2H4L24 --- 10800+4500=16500/-" at bounding box center [247, 313] width 363 height 13
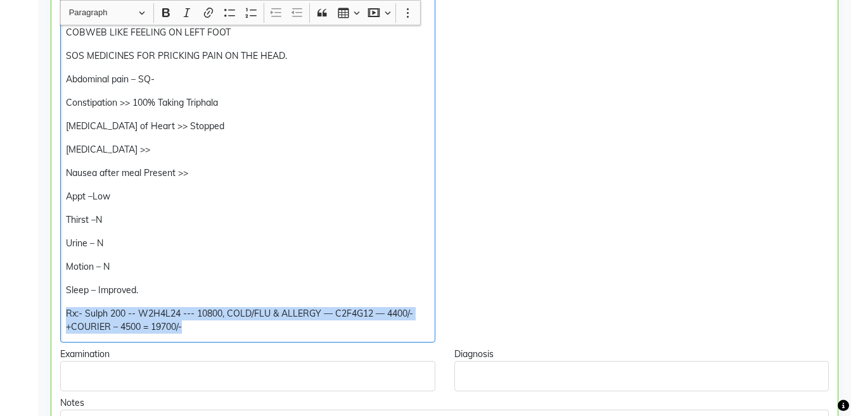
copy p "Rx:- Sulph 200 -- W2H4L24 --- 10800, COLD/FLU & ALLERGY — C2F4G12 — 4400/-+COUR…"
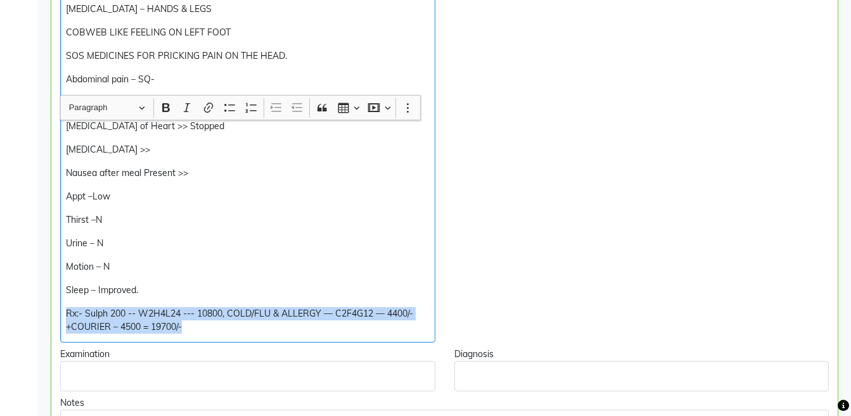
scroll to position [5103, 0]
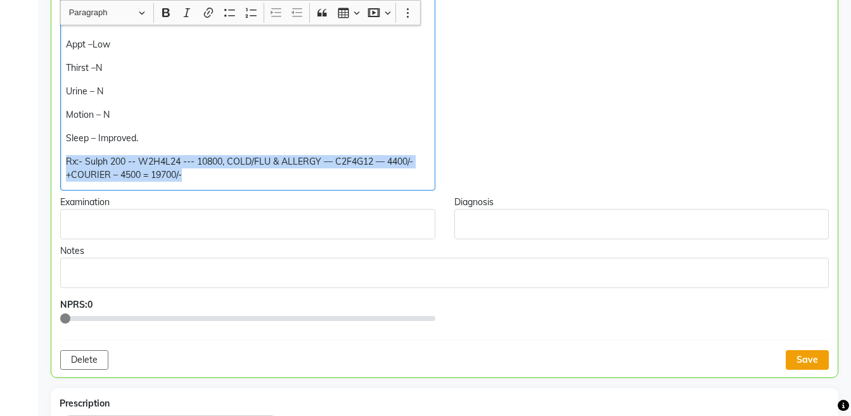
click at [799, 350] on button "Save" at bounding box center [806, 360] width 43 height 20
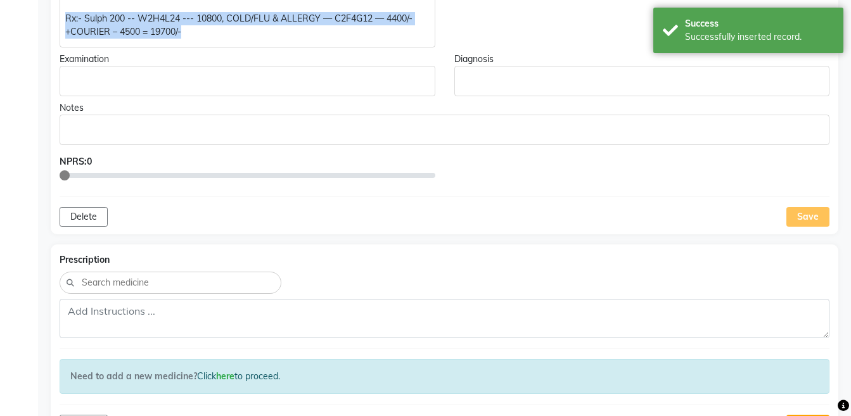
scroll to position [5284, 0]
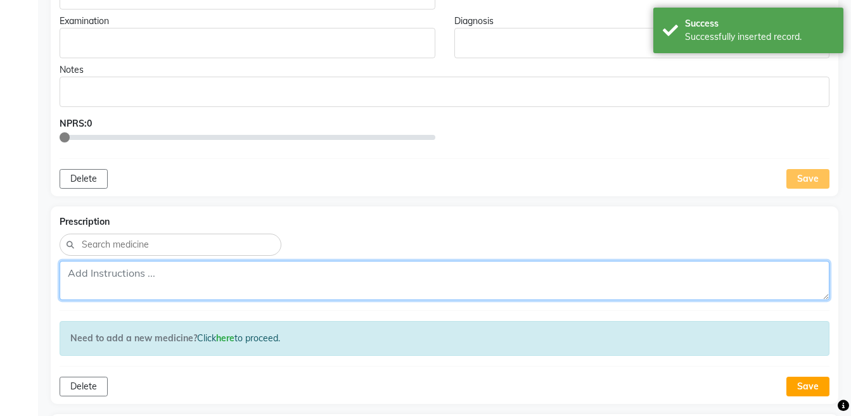
click at [445, 261] on textarea at bounding box center [445, 280] width 770 height 39
paste textarea "Rx:- Sulph 200 -- W2H4L24 --- 10800, COLD/FLU & ALLERGY — C2F4G12 — 4400/-+COUR…"
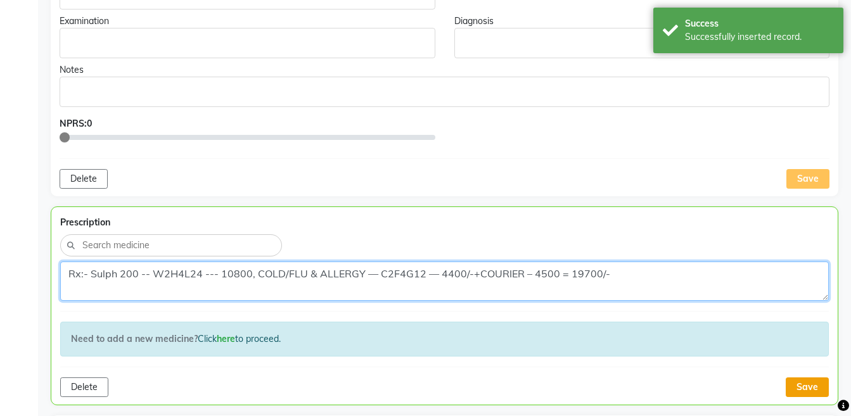
type textarea "Rx:- Sulph 200 -- W2H4L24 --- 10800, COLD/FLU & ALLERGY — C2F4G12 — 4400/-+COUR…"
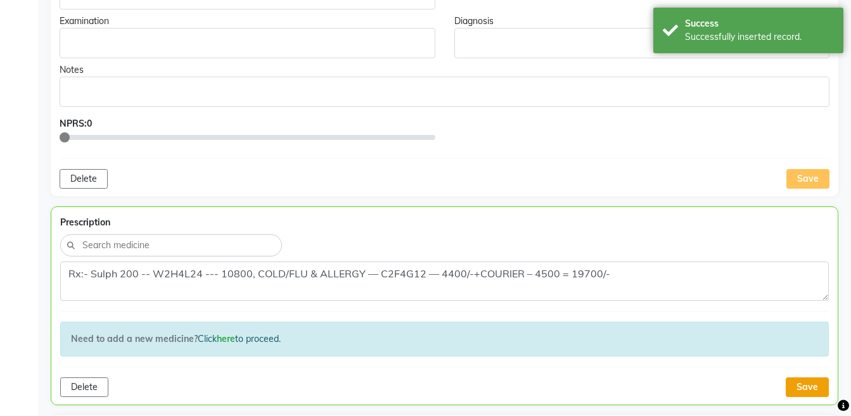
click at [794, 377] on button "Save" at bounding box center [806, 387] width 43 height 20
